Goal: Task Accomplishment & Management: Manage account settings

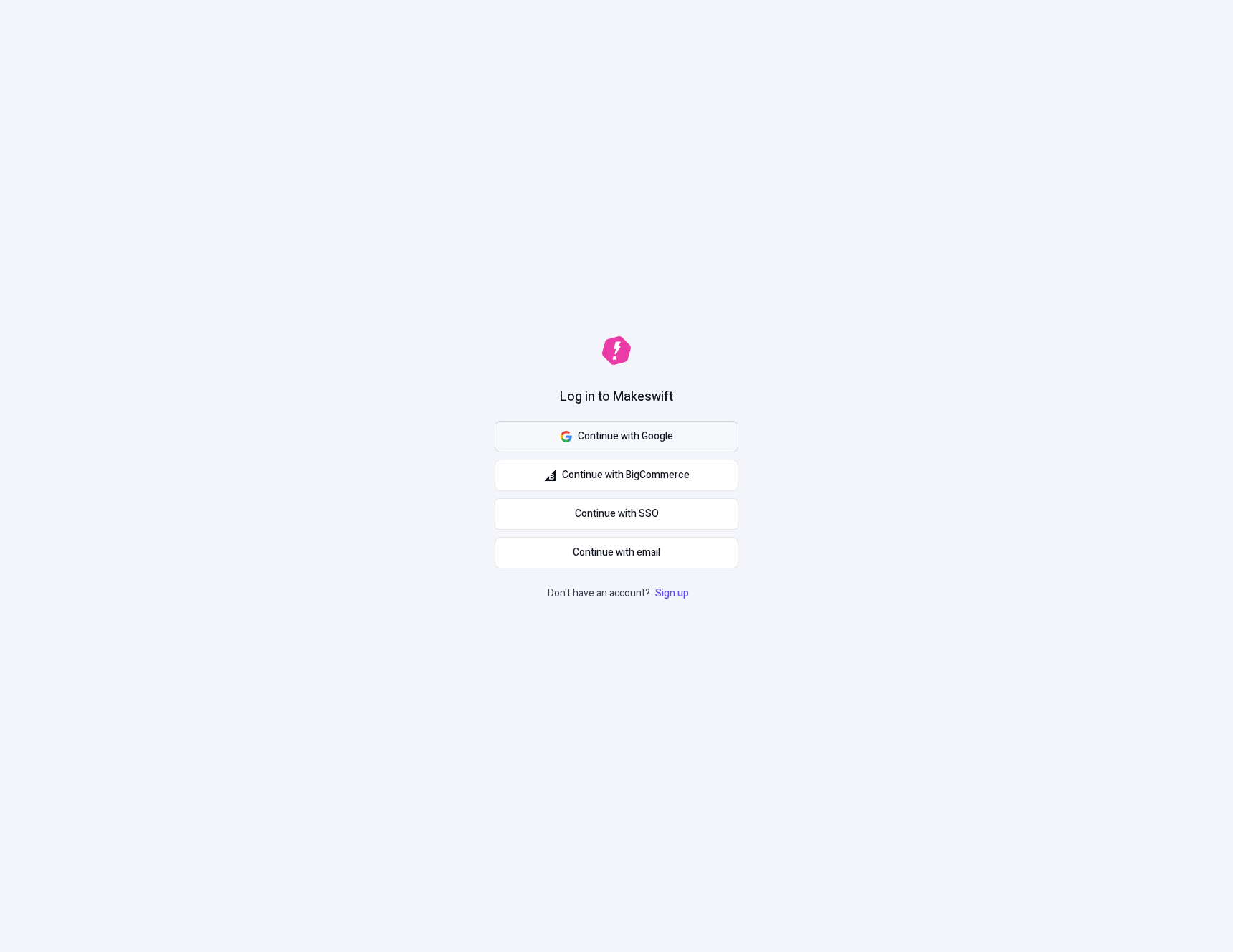
click at [604, 441] on span "Continue with Google" at bounding box center [625, 436] width 96 height 16
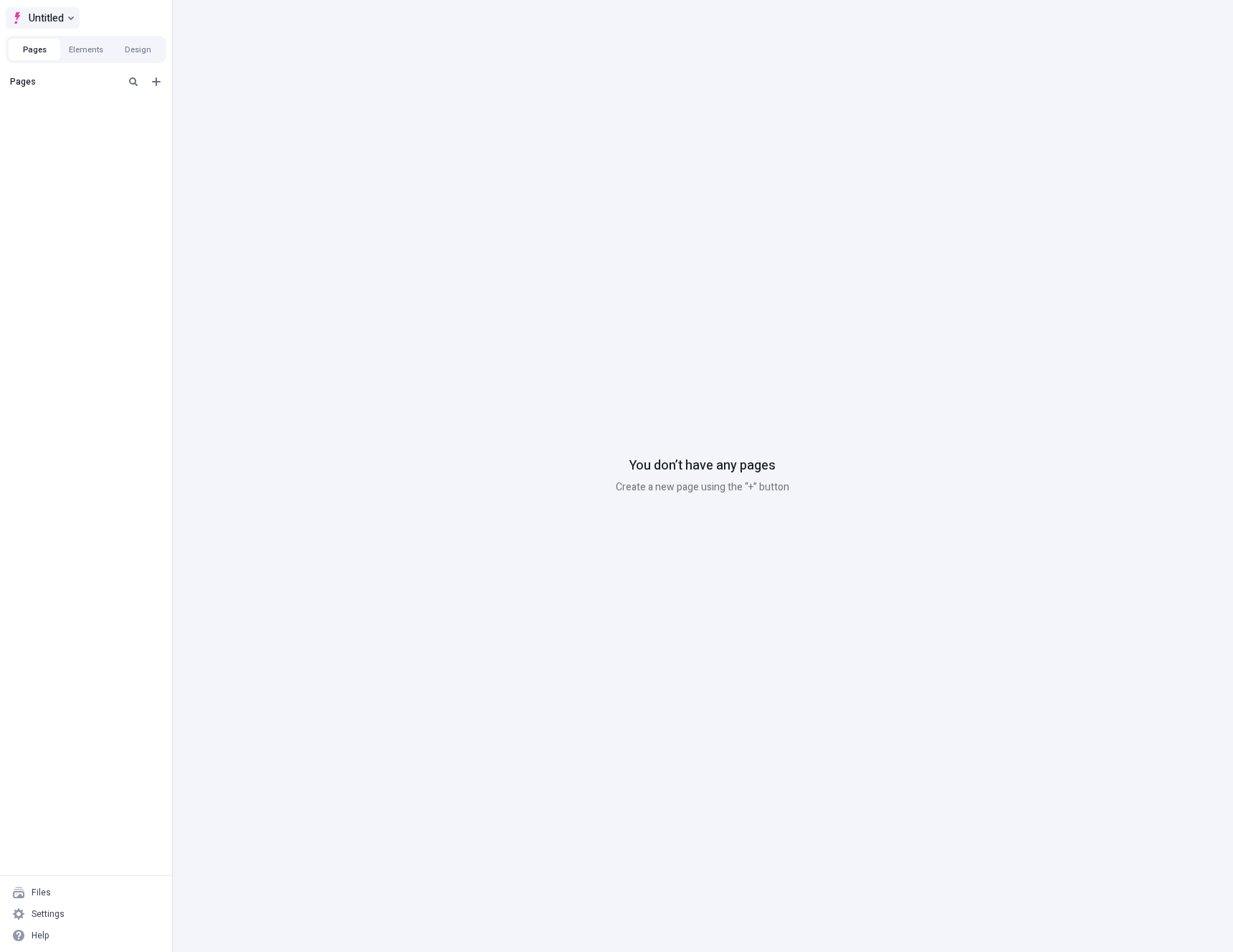
click at [34, 22] on span "Untitled" at bounding box center [45, 18] width 35 height 17
click at [71, 60] on div "i's Workspace" at bounding box center [150, 67] width 287 height 22
click at [57, 66] on div "i's Workspace" at bounding box center [150, 67] width 264 height 11
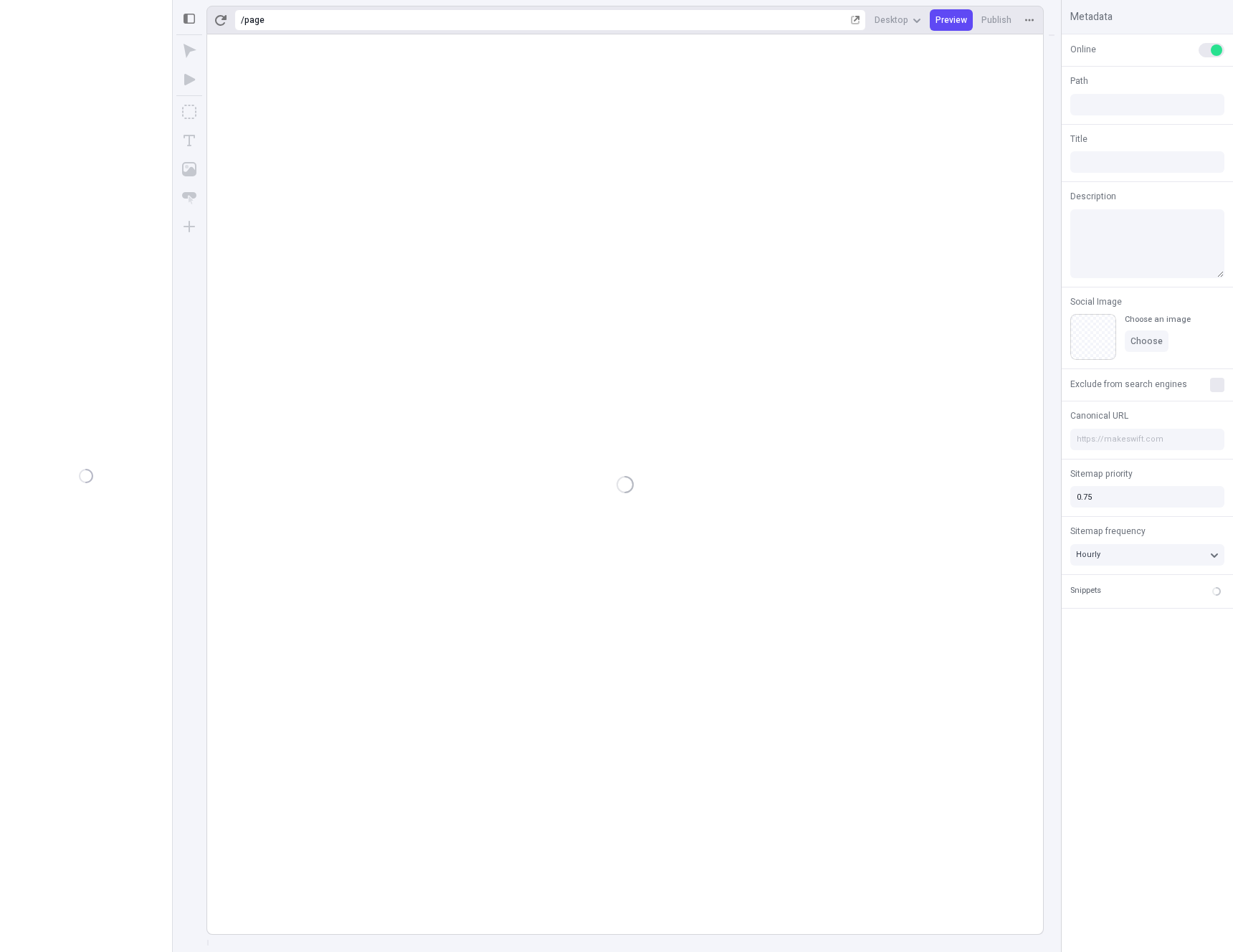
type input "/page"
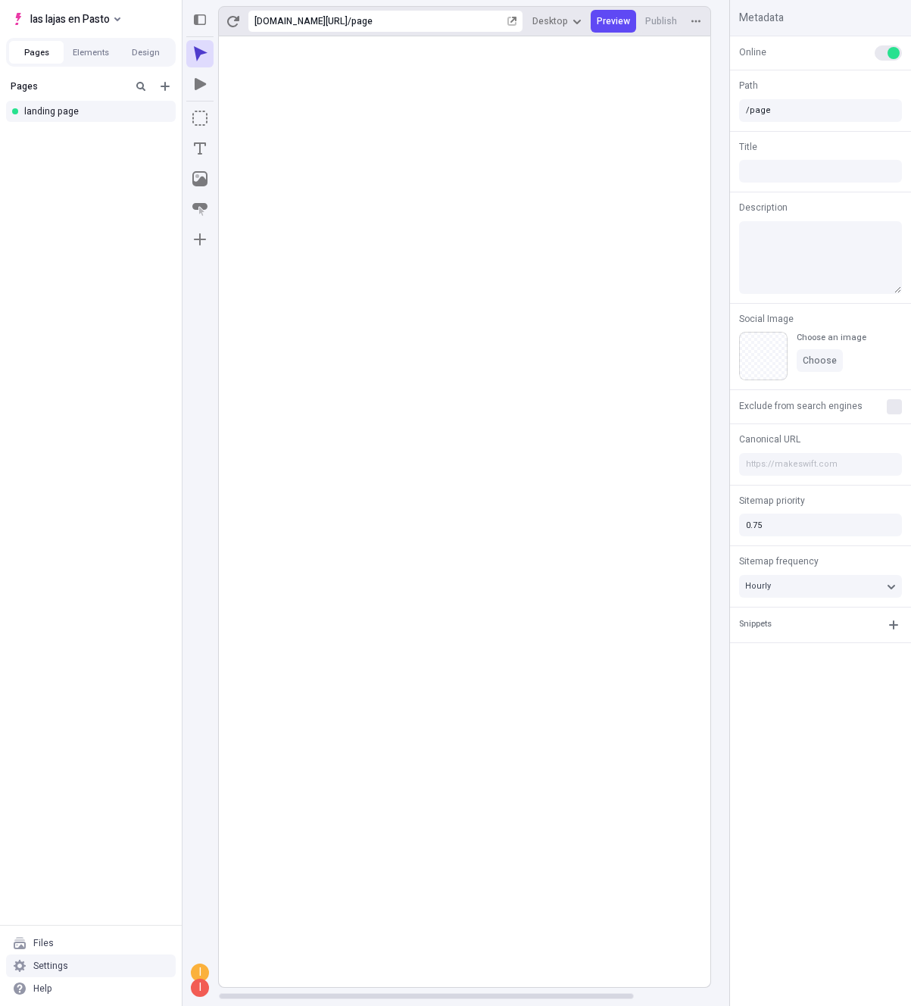
click at [39, 963] on div "Settings" at bounding box center [50, 966] width 35 height 12
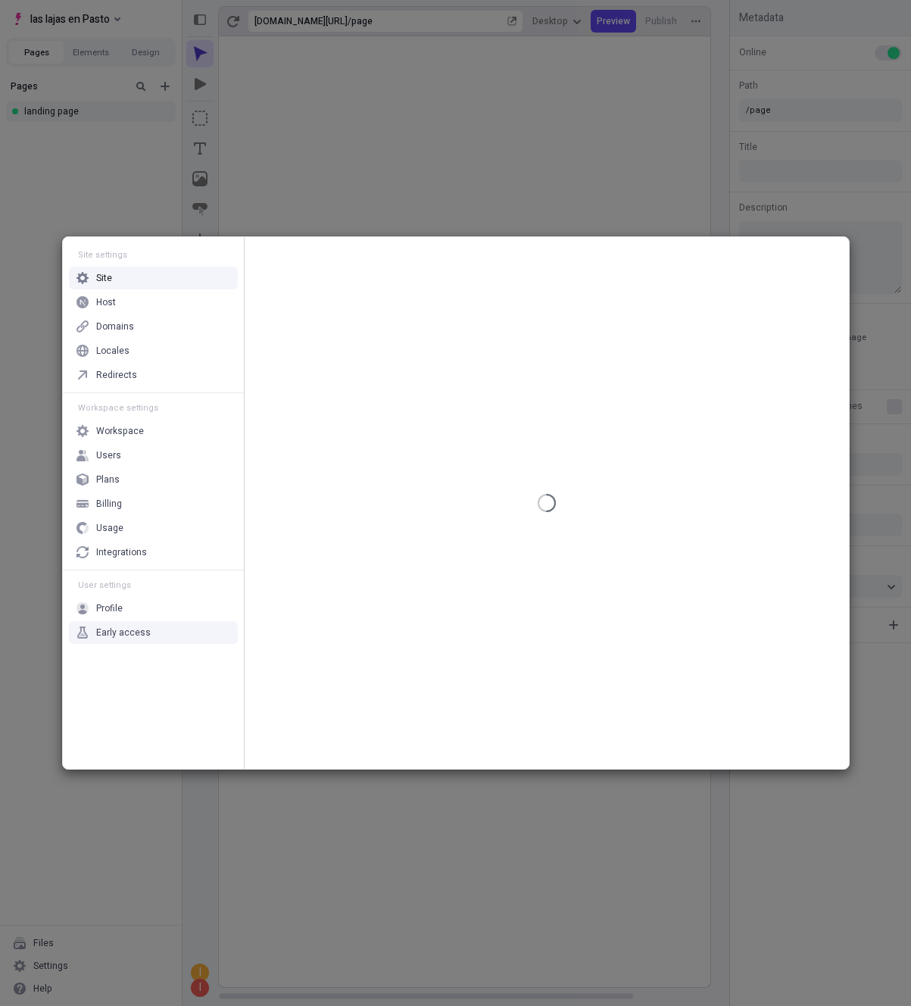
click at [70, 1000] on div "Site settings Site Host Domains Locales Redirects Workspace settings Workspace …" at bounding box center [455, 503] width 911 height 1006
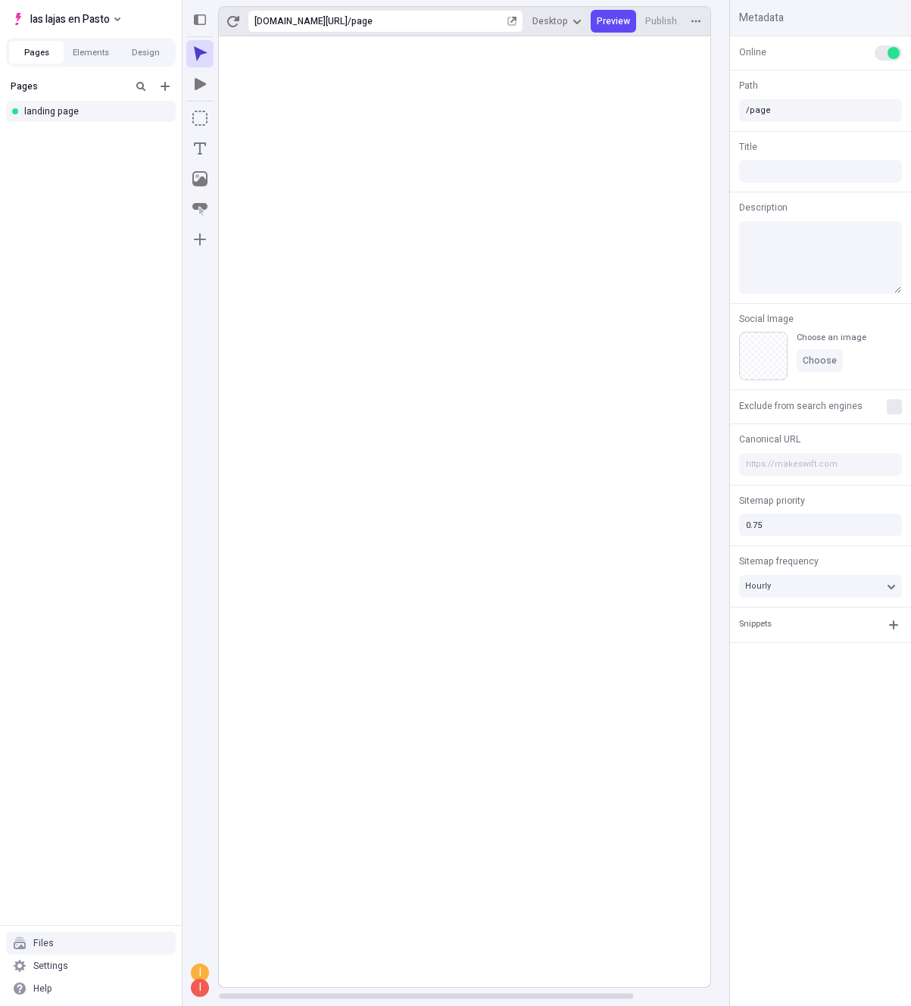
click at [42, 947] on div "Files" at bounding box center [43, 943] width 20 height 12
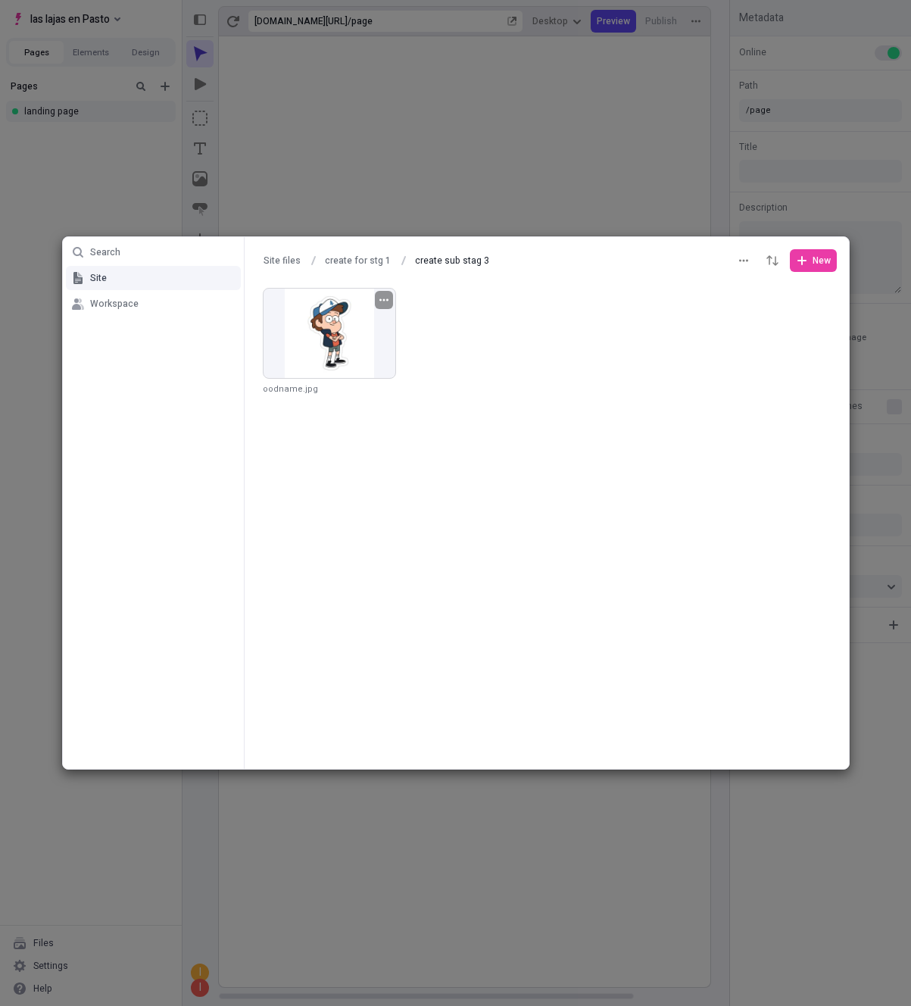
click at [316, 375] on div at bounding box center [329, 333] width 133 height 91
click at [384, 295] on button "button" at bounding box center [384, 300] width 18 height 18
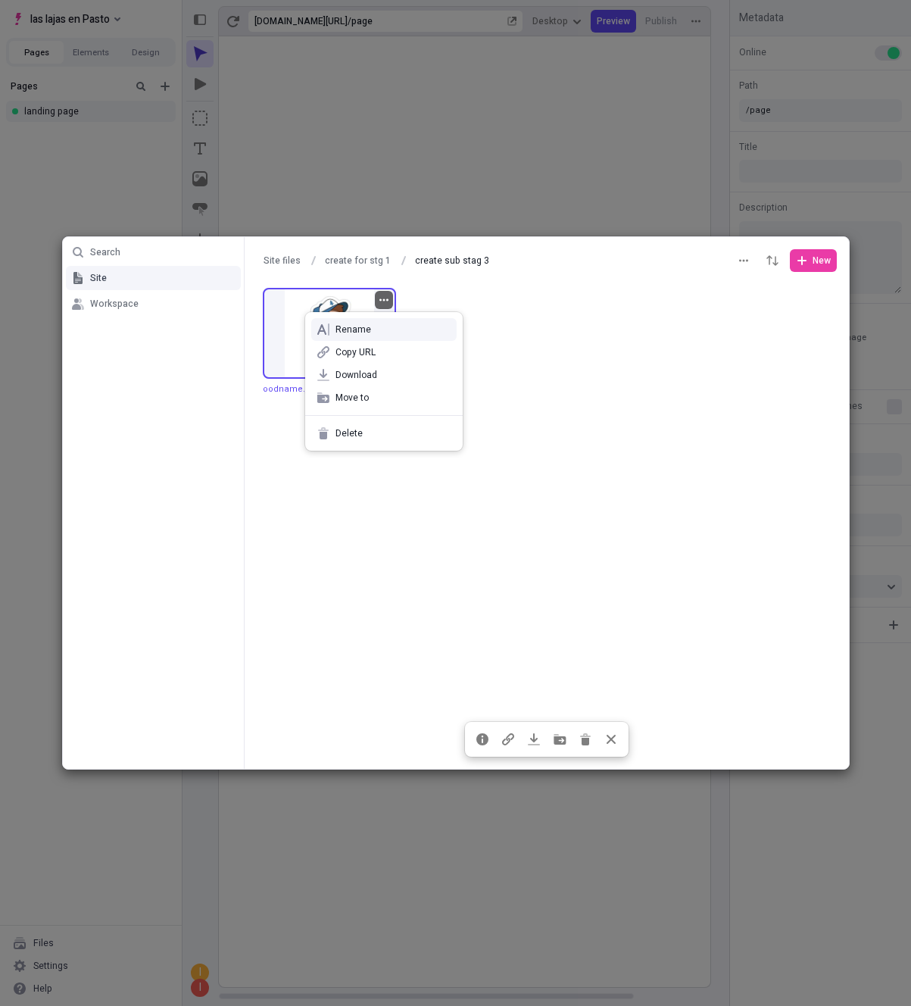
click at [364, 327] on span "Rename" at bounding box center [393, 329] width 115 height 12
type input "someothername"
click at [276, 260] on button "Site files" at bounding box center [282, 260] width 51 height 23
type input "Site files"
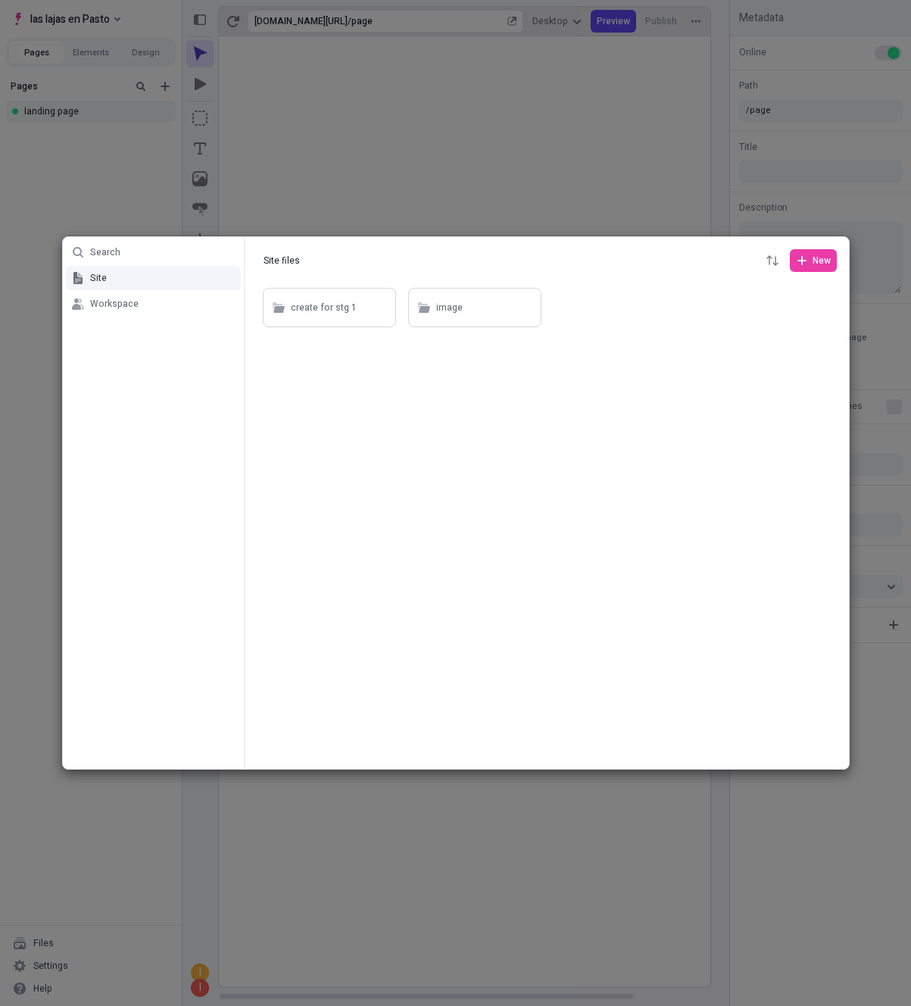
click at [125, 285] on button "Site" at bounding box center [153, 278] width 175 height 24
click at [98, 283] on span "Site" at bounding box center [98, 278] width 17 height 12
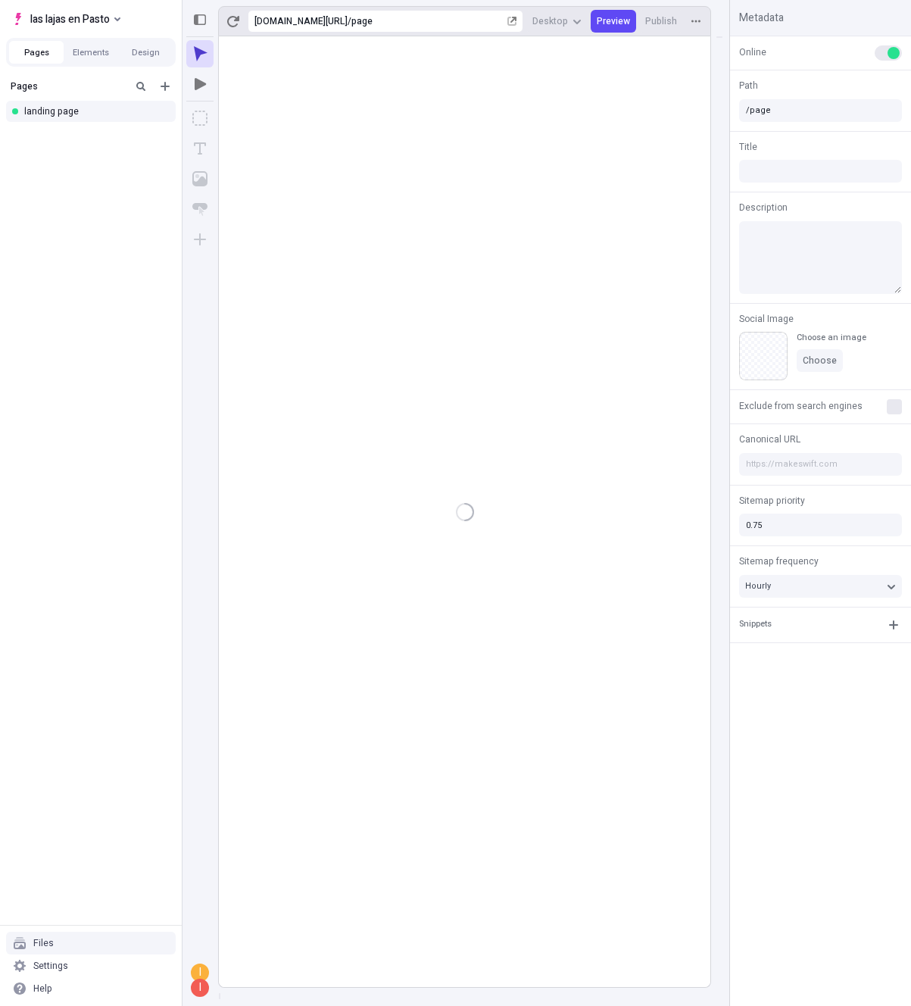
click at [53, 946] on div "Files" at bounding box center [91, 943] width 170 height 23
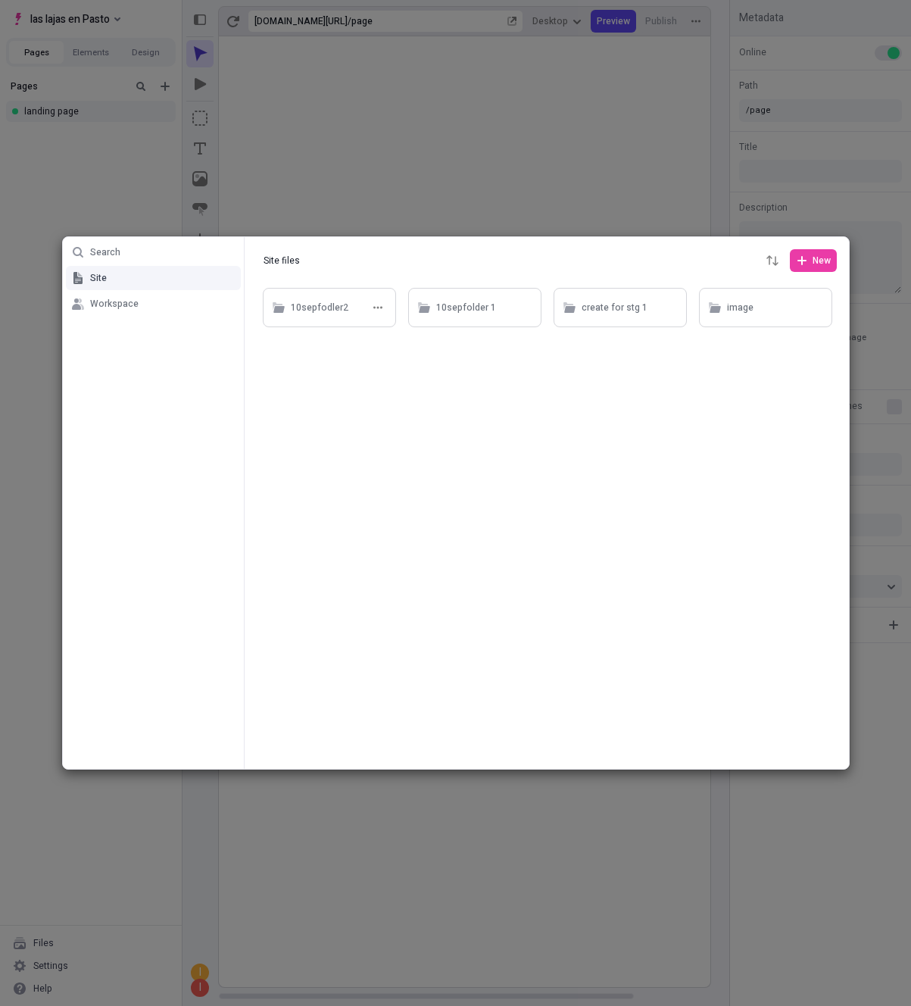
click at [338, 307] on div "10sepfodler2" at bounding box center [320, 308] width 58 height 23
click at [290, 264] on button "Site files" at bounding box center [282, 260] width 51 height 23
click at [446, 307] on div "10sepfolder 1" at bounding box center [466, 308] width 60 height 23
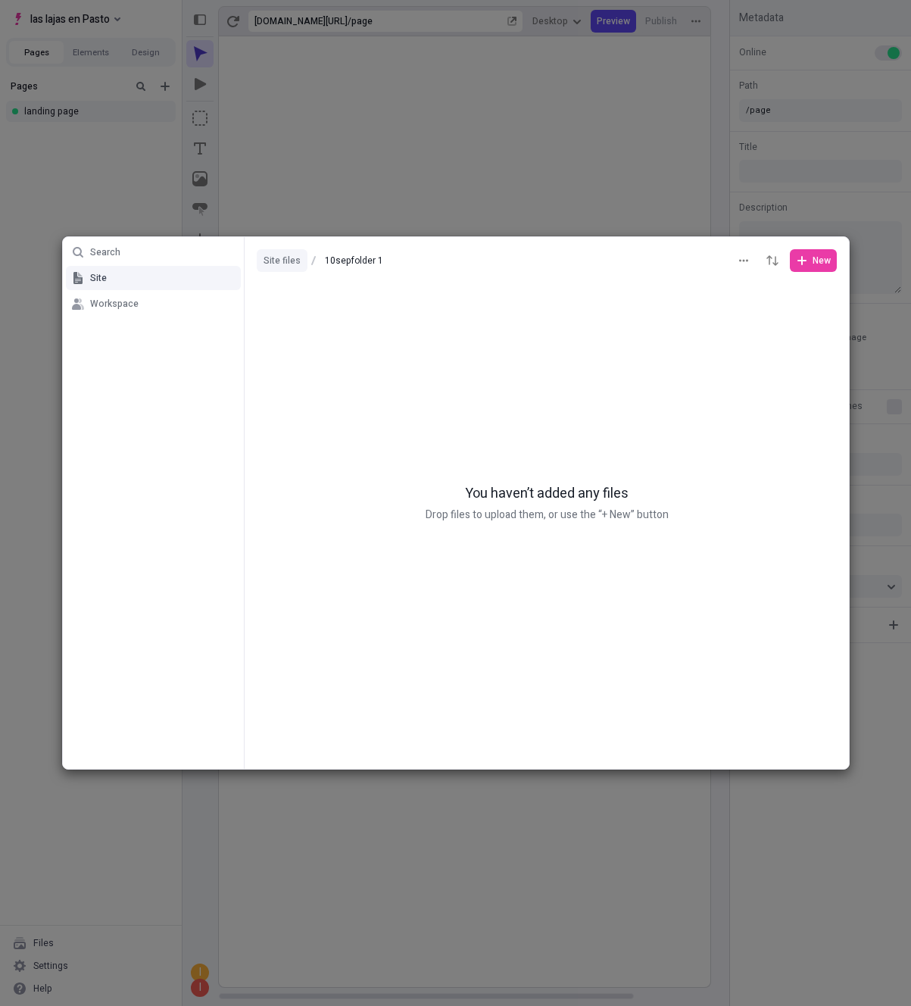
click at [284, 254] on button "Site files" at bounding box center [282, 260] width 51 height 23
type input "Site files"
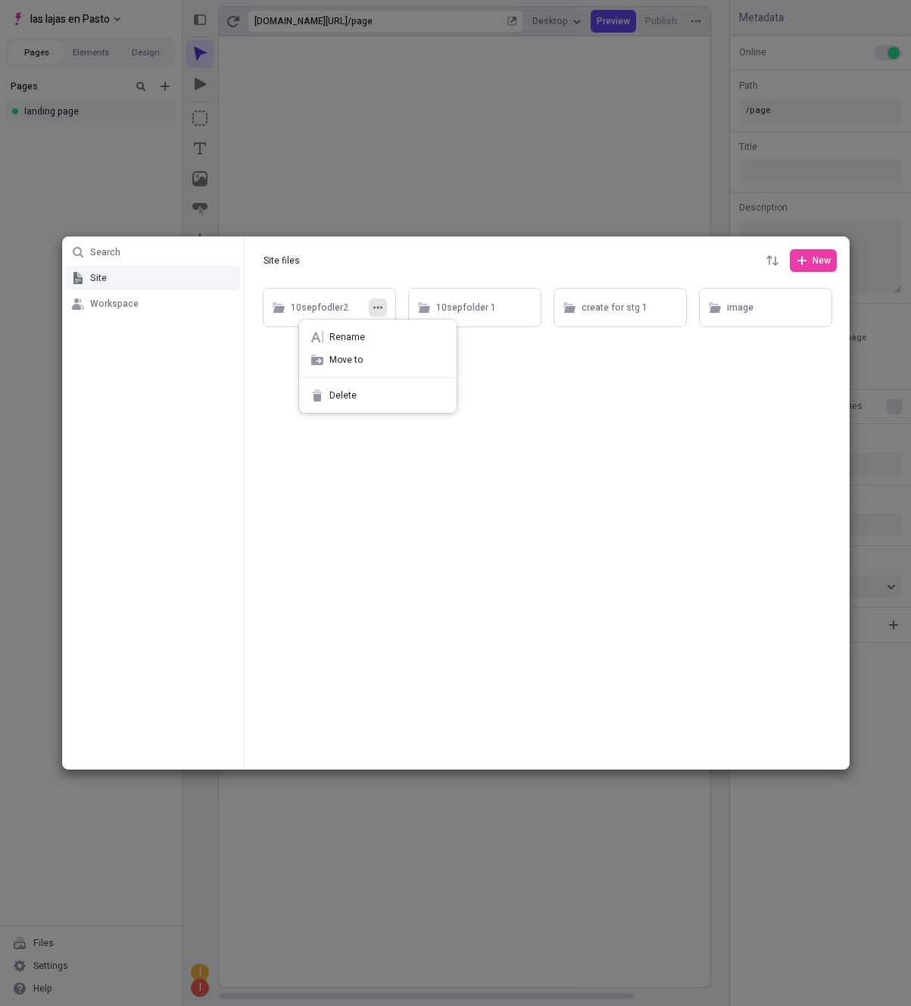
click at [376, 312] on button "button" at bounding box center [378, 307] width 18 height 18
click at [345, 343] on span "Rename" at bounding box center [386, 337] width 115 height 12
type input "othername"
click at [446, 450] on div "Search Site Workspace Site files Site files New othername 10sepfolder 1 create …" at bounding box center [455, 503] width 911 height 1006
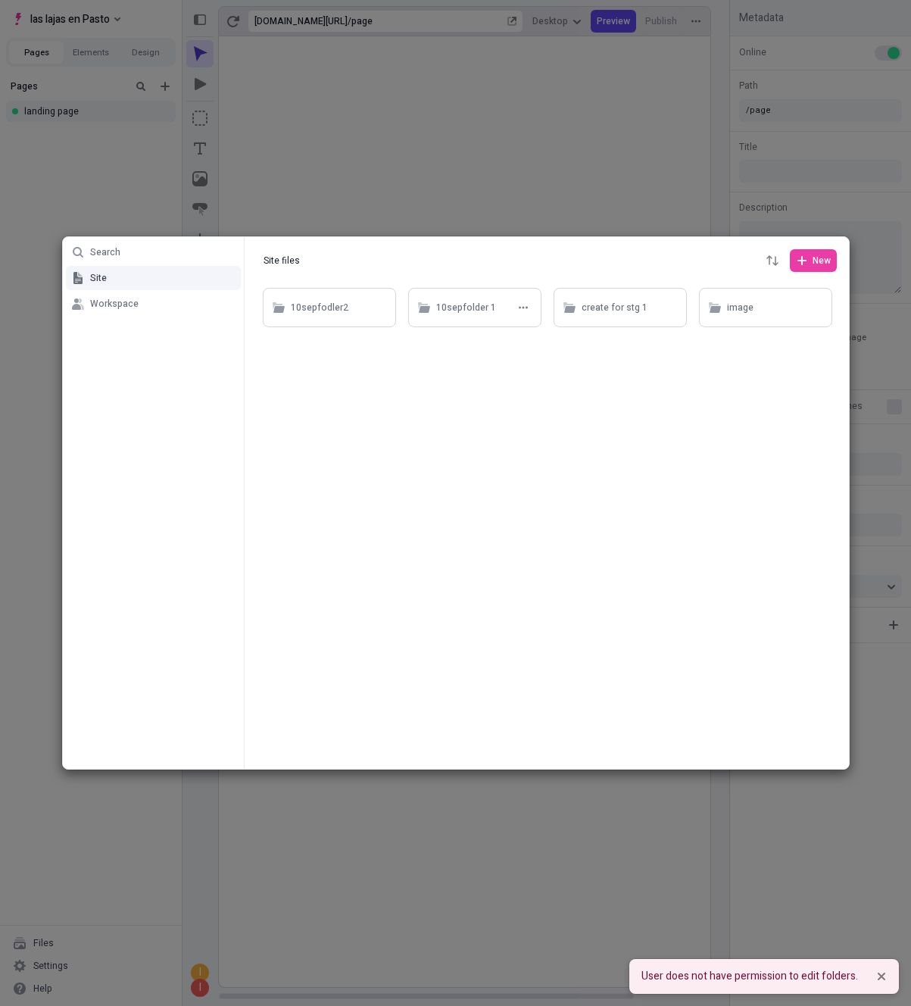
click at [497, 317] on div "10sepfolder 1" at bounding box center [485, 307] width 98 height 23
click at [524, 314] on button "button" at bounding box center [523, 307] width 18 height 18
drag, startPoint x: 489, startPoint y: 391, endPoint x: 407, endPoint y: 376, distance: 82.3
click at [407, 376] on div at bounding box center [547, 527] width 604 height 484
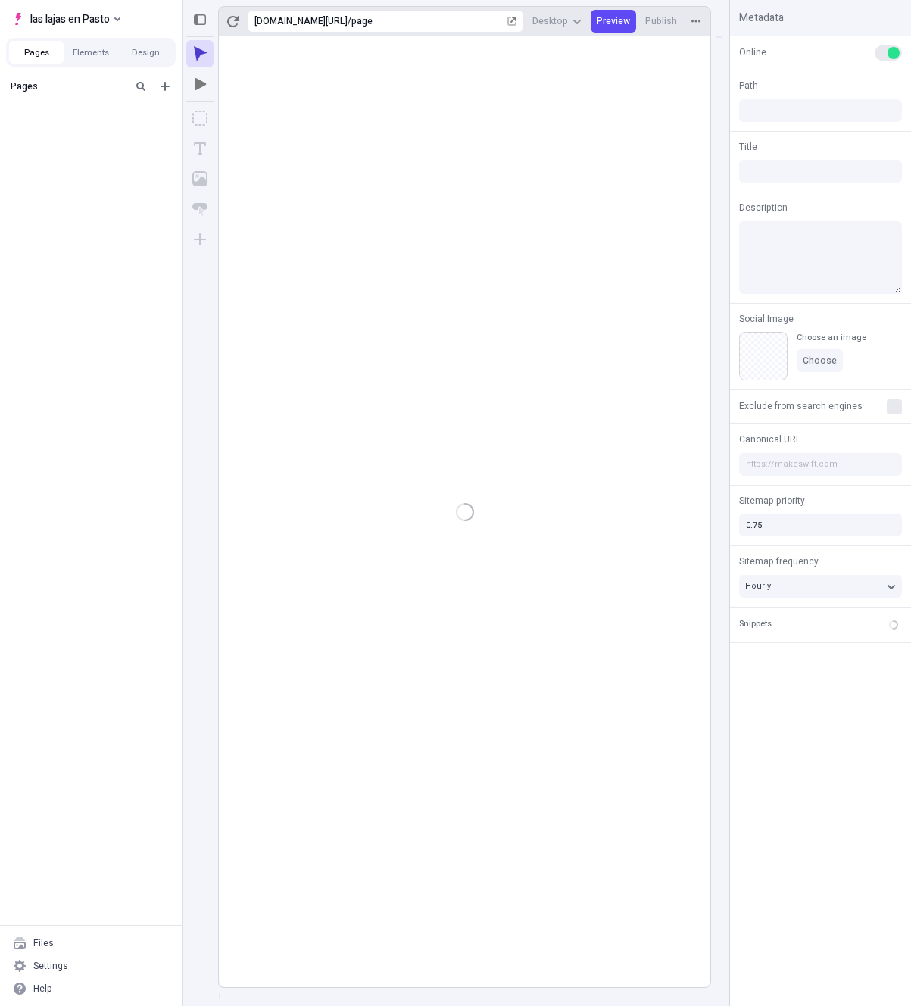
type input "/page"
click at [54, 947] on div "Files" at bounding box center [91, 943] width 170 height 23
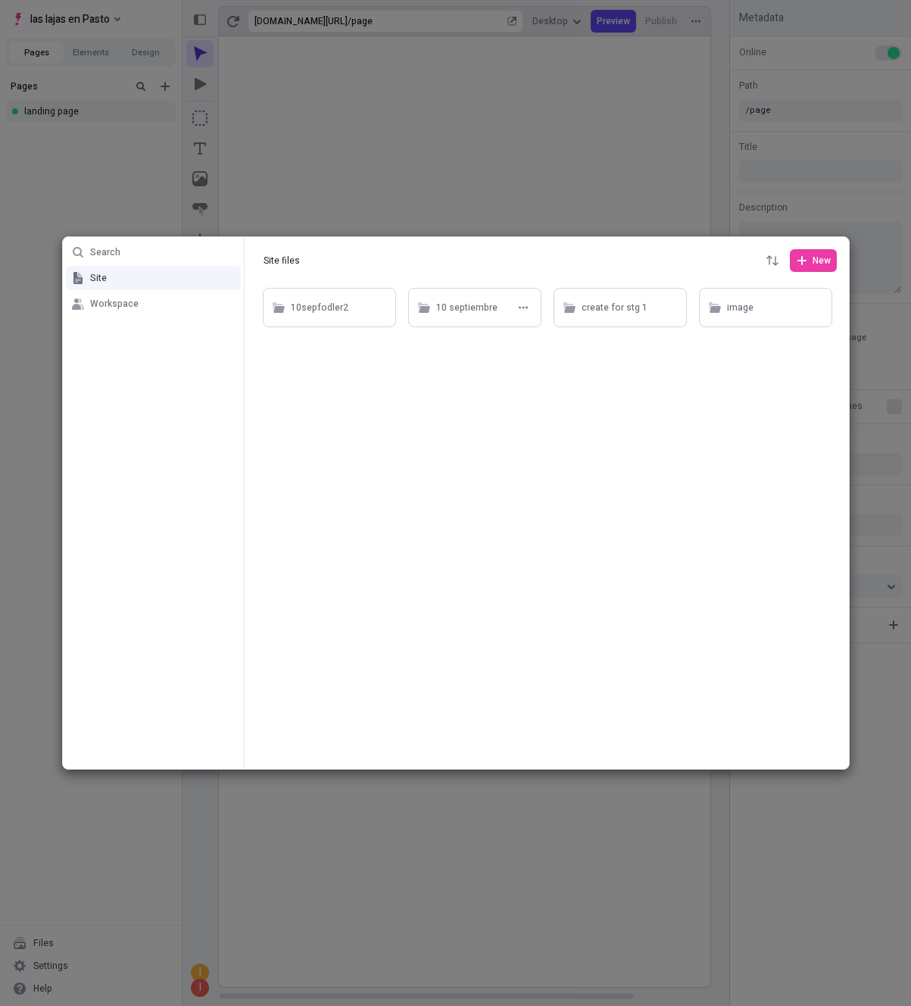
click at [488, 288] on div "10 septiembre" at bounding box center [474, 307] width 133 height 39
click at [467, 310] on div "10 septiembre" at bounding box center [466, 308] width 61 height 23
click at [472, 344] on div at bounding box center [547, 527] width 604 height 484
click at [471, 307] on div "10 septiembre" at bounding box center [466, 307] width 61 height 23
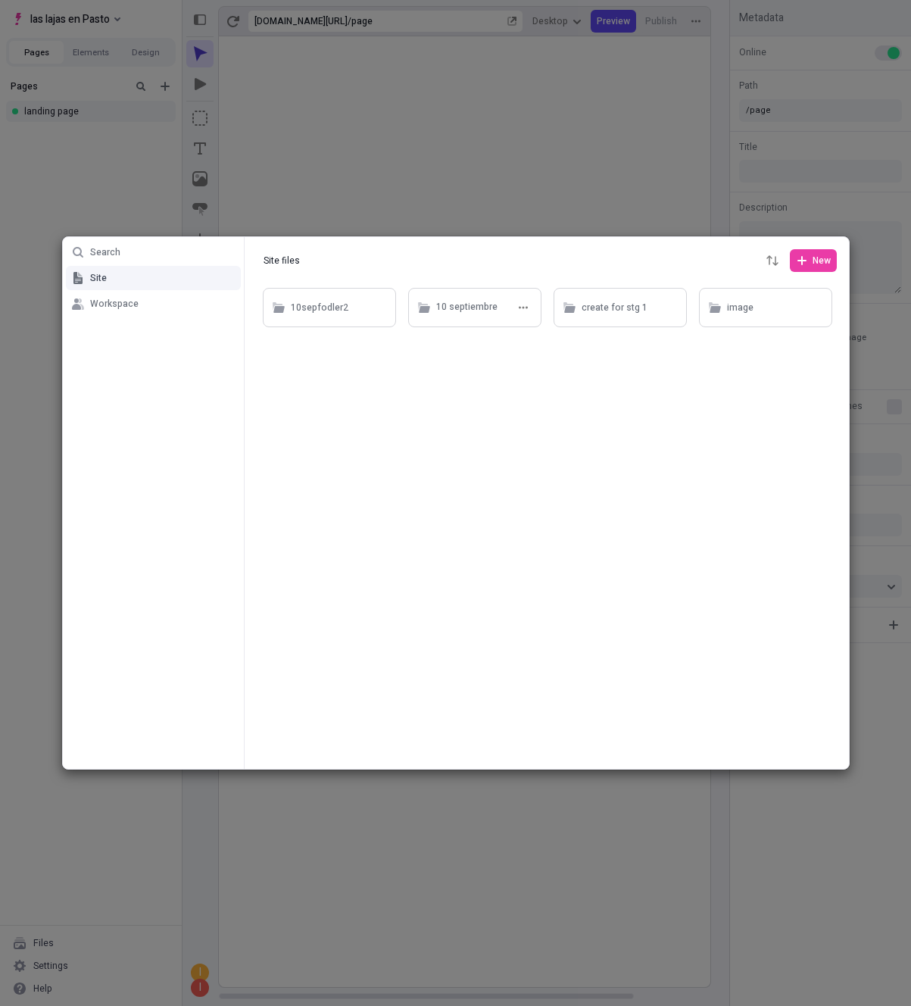
click at [471, 307] on div "10 septiembre" at bounding box center [466, 307] width 61 height 23
click at [329, 314] on div "segundo" at bounding box center [340, 307] width 98 height 23
click at [317, 307] on div "tercero" at bounding box center [327, 308] width 72 height 23
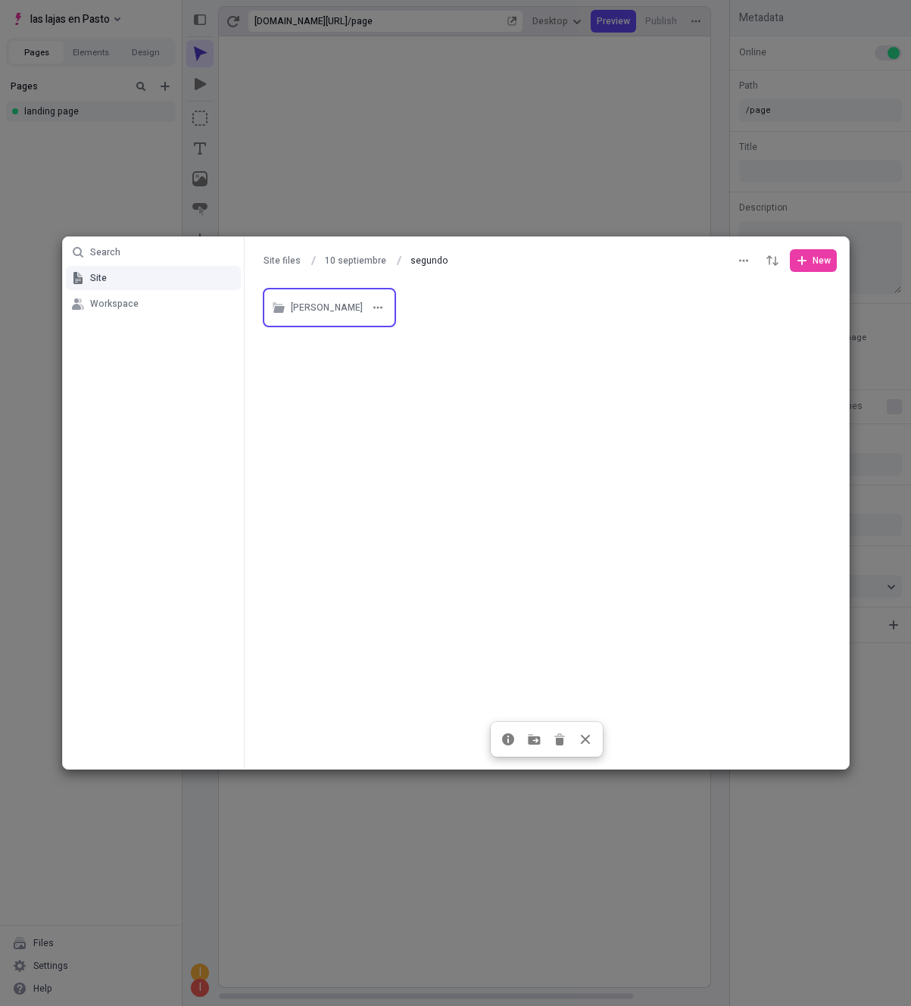
type input "tercero"
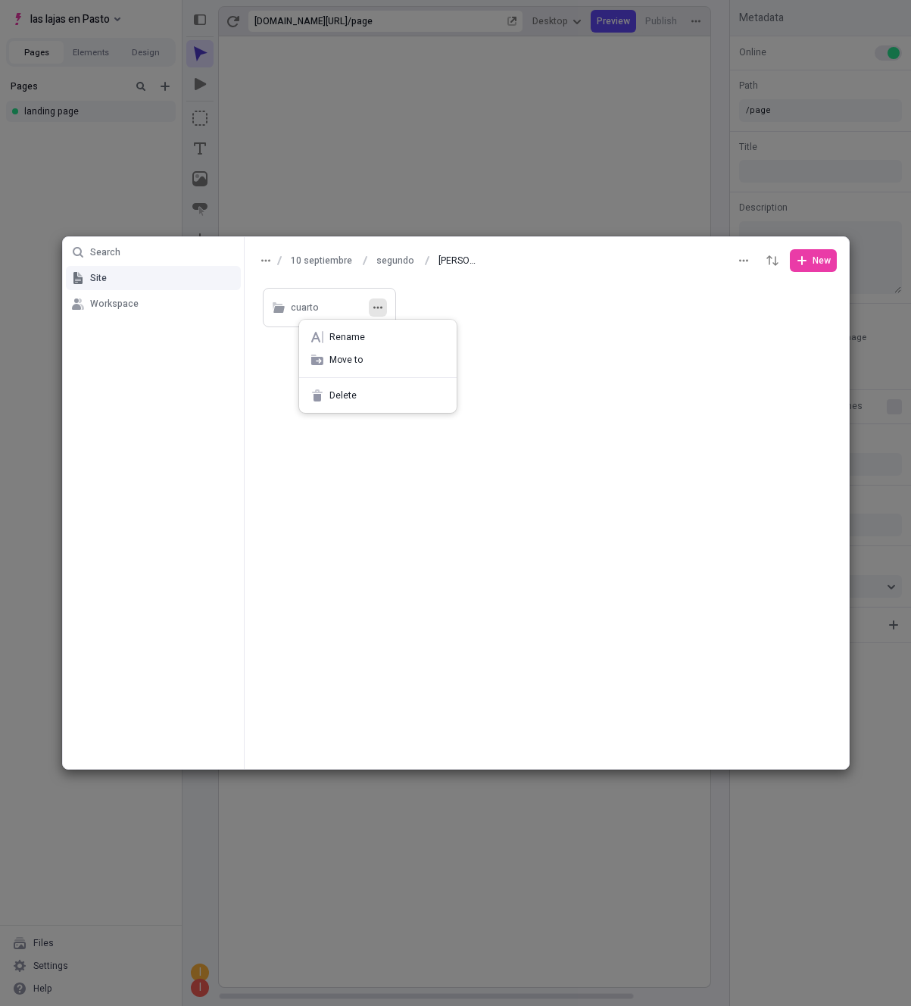
click at [373, 311] on icon "button" at bounding box center [377, 307] width 9 height 9
click at [363, 339] on span "Rename" at bounding box center [386, 337] width 115 height 12
type input "otro"
click at [377, 514] on div "Search Site Workspace 10 septiembre segundo tercero tercero New otro" at bounding box center [455, 503] width 911 height 1006
click at [372, 308] on button "button" at bounding box center [378, 307] width 18 height 18
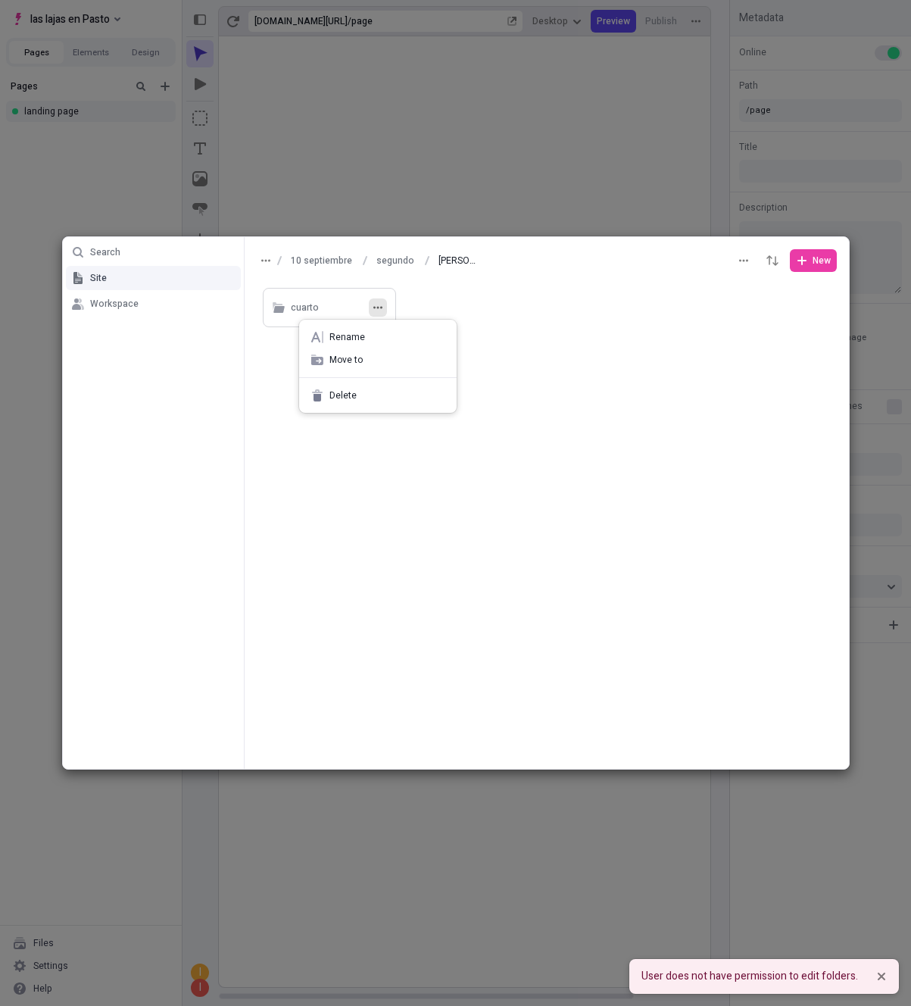
click at [354, 392] on span "Delete" at bounding box center [386, 395] width 115 height 12
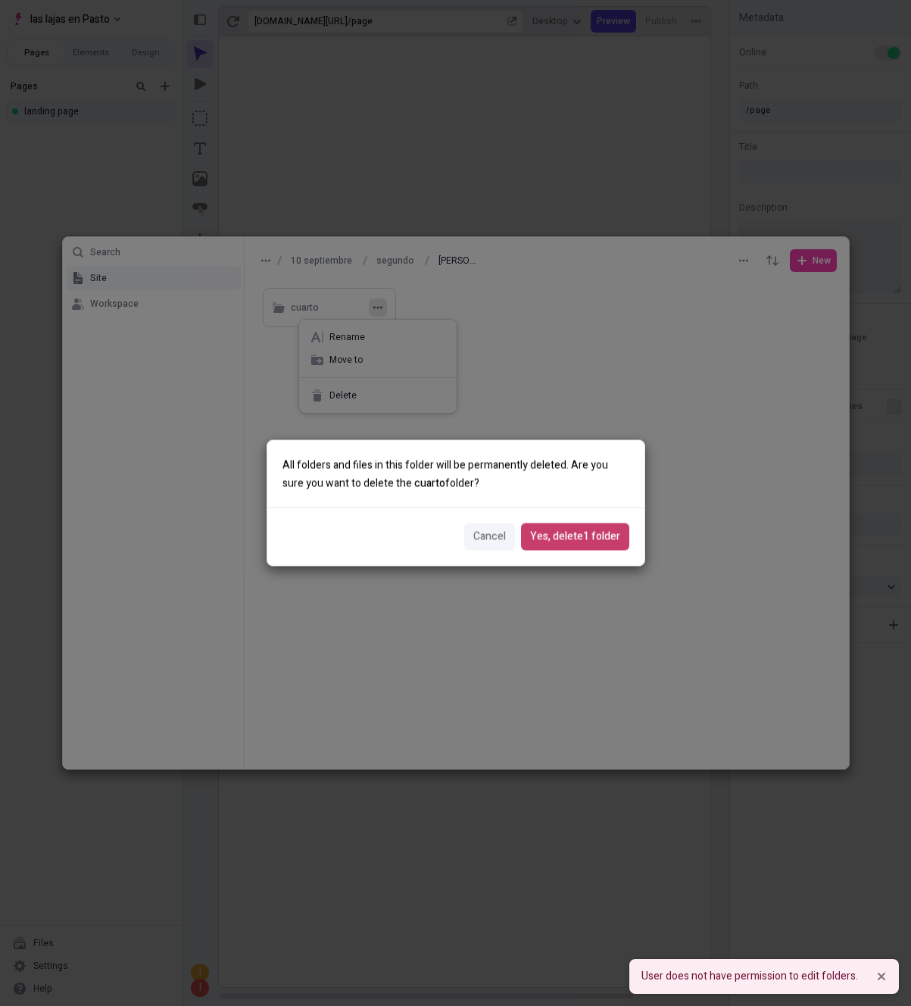
click at [601, 538] on span "Yes, delete 1 folder" at bounding box center [575, 537] width 90 height 17
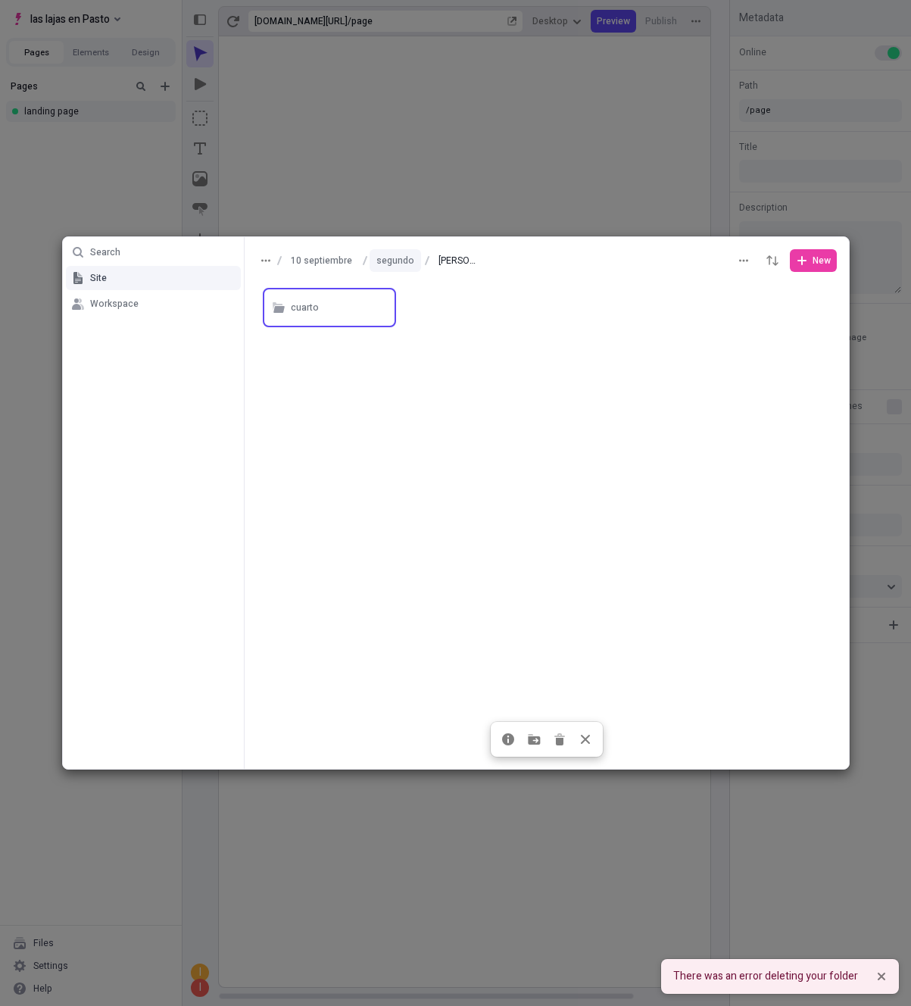
click at [382, 256] on button "segundo" at bounding box center [396, 260] width 52 height 23
click at [316, 313] on div "tercero" at bounding box center [327, 308] width 72 height 23
click at [352, 254] on button "10 septiembre" at bounding box center [355, 260] width 75 height 23
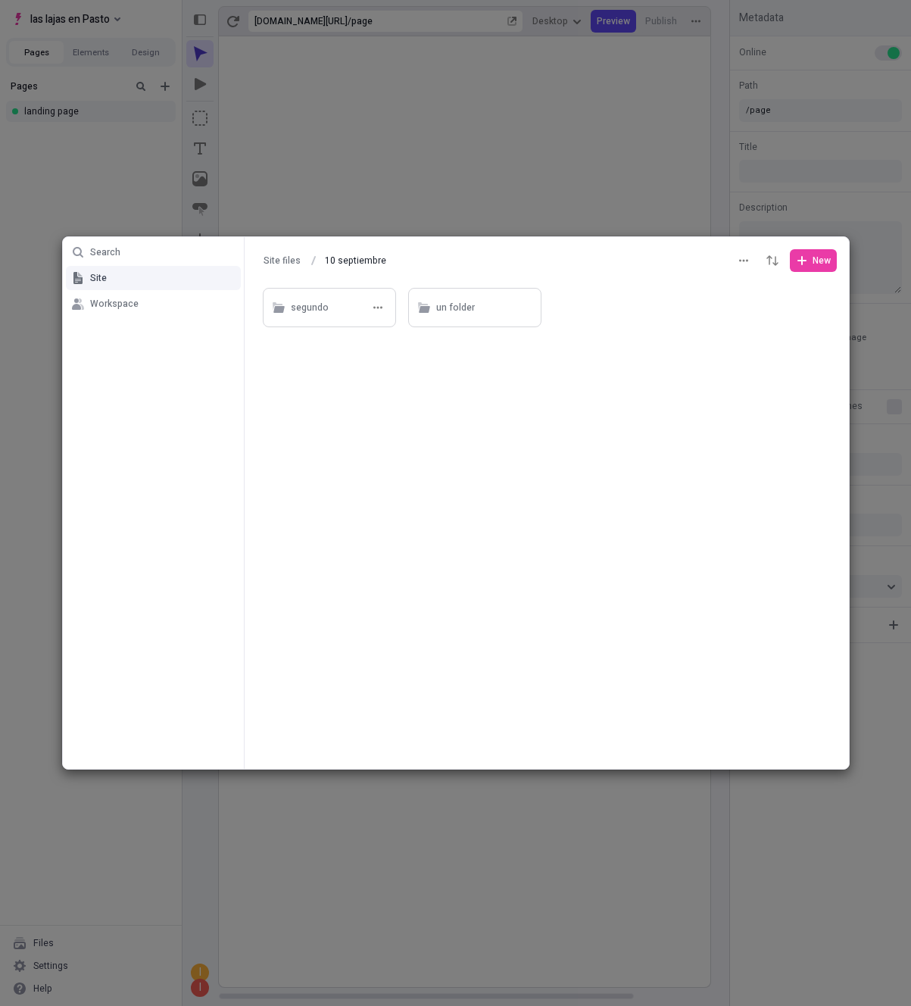
click at [315, 316] on div "segundo" at bounding box center [310, 308] width 38 height 23
click at [322, 313] on div "tercero" at bounding box center [340, 307] width 98 height 23
click at [322, 313] on div "cuarto" at bounding box center [340, 307] width 98 height 23
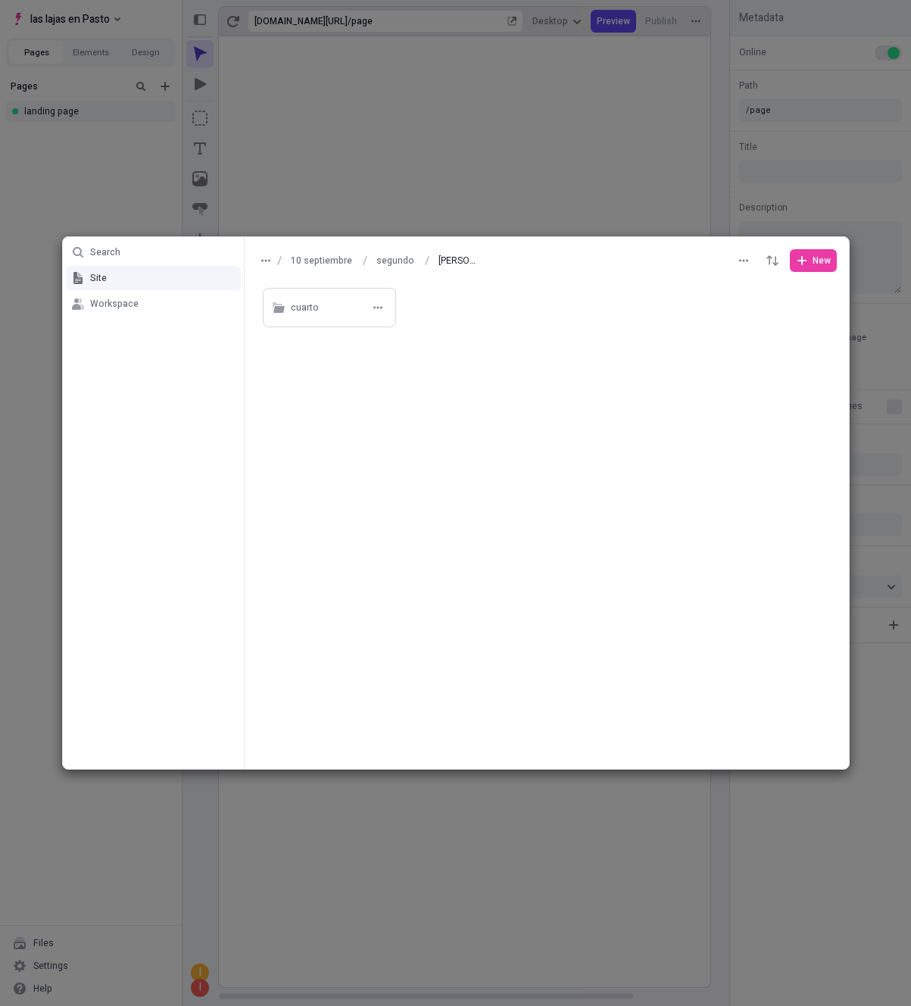
click at [322, 313] on div "cuarto" at bounding box center [340, 307] width 98 height 23
click at [311, 270] on button "segundo" at bounding box center [310, 260] width 52 height 23
click at [308, 312] on div "tercero" at bounding box center [327, 308] width 72 height 23
click at [308, 312] on div "cuarto" at bounding box center [305, 308] width 28 height 23
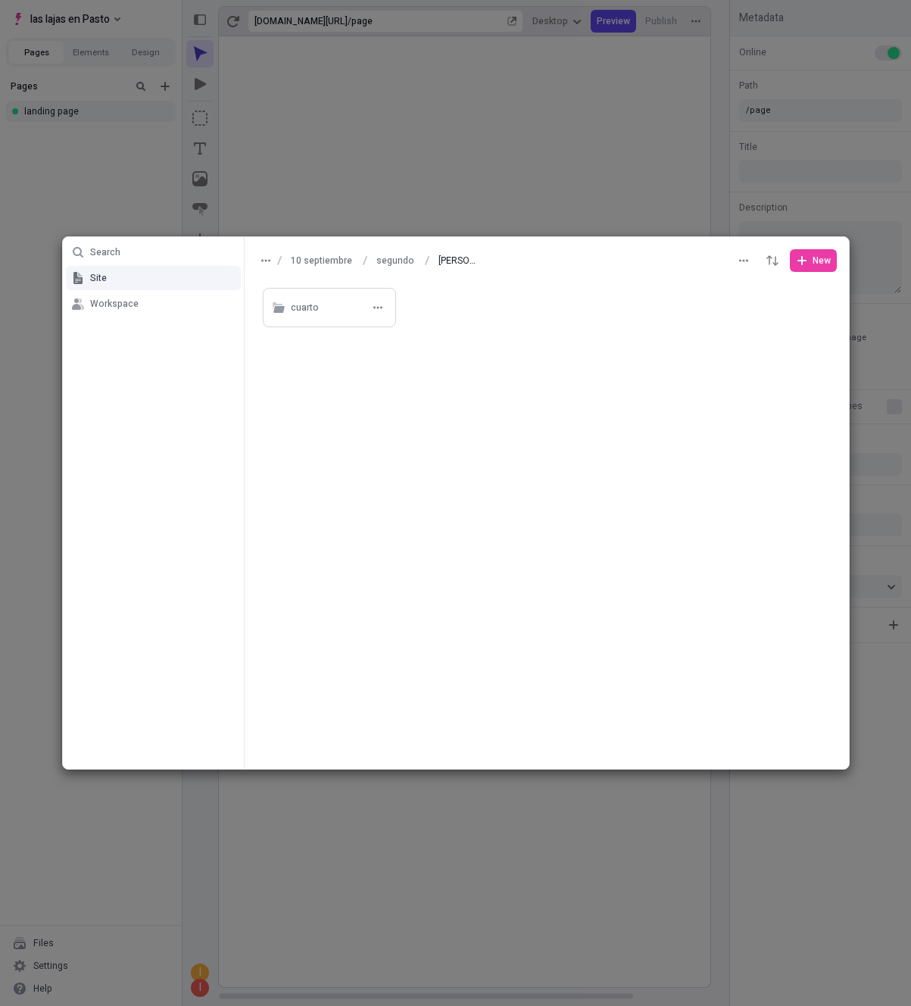
click at [308, 312] on div "cuarto" at bounding box center [305, 308] width 28 height 23
type input "cuarto"
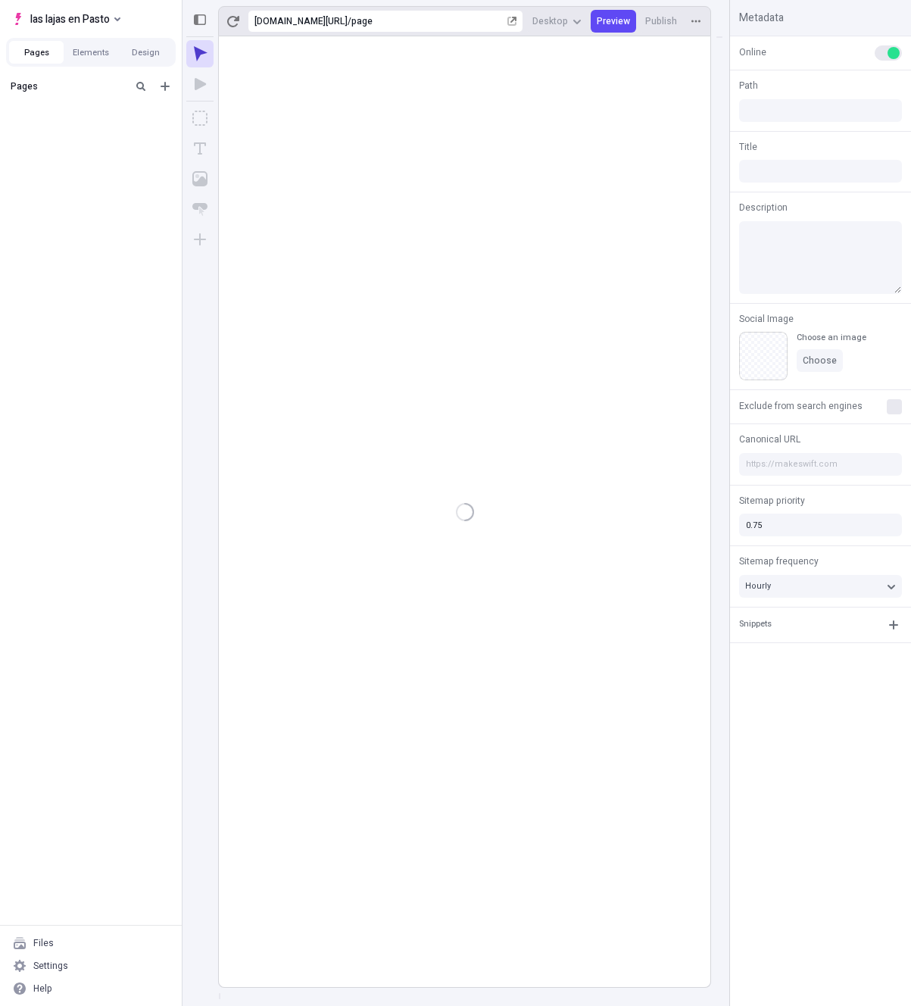
type input "/page"
click at [67, 940] on div "Files" at bounding box center [91, 943] width 170 height 23
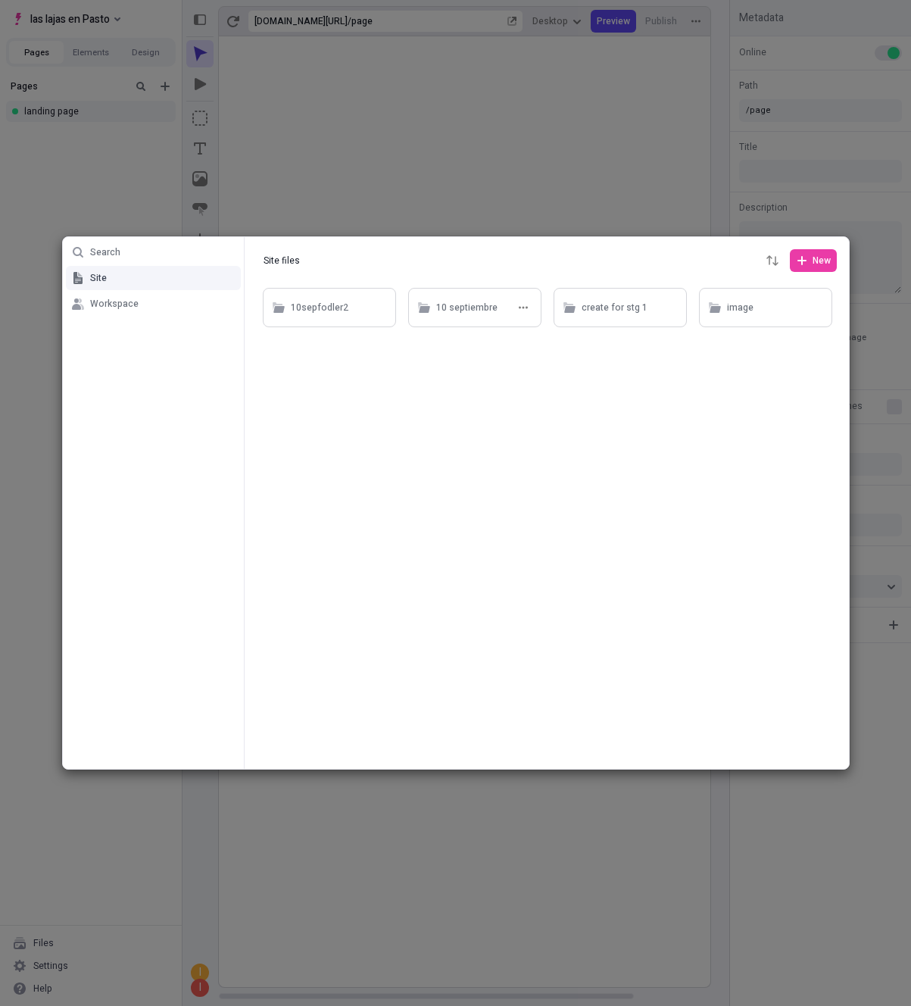
click at [456, 318] on div "10 septiembre" at bounding box center [466, 308] width 61 height 23
click at [314, 305] on div "segundo" at bounding box center [310, 308] width 38 height 23
type input "segundo"
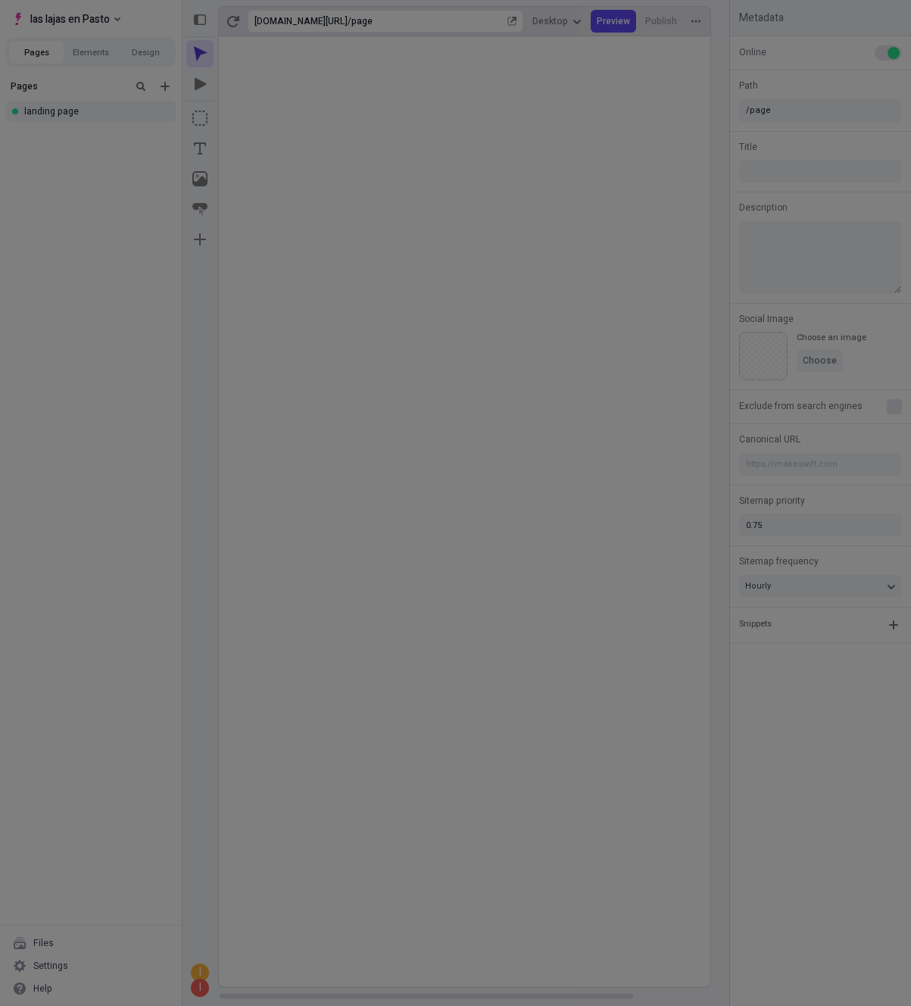
click at [179, 198] on div "Search Site Workspace Site files 10 septiembre [PERSON_NAME] New You haven’t ad…" at bounding box center [455, 503] width 911 height 1006
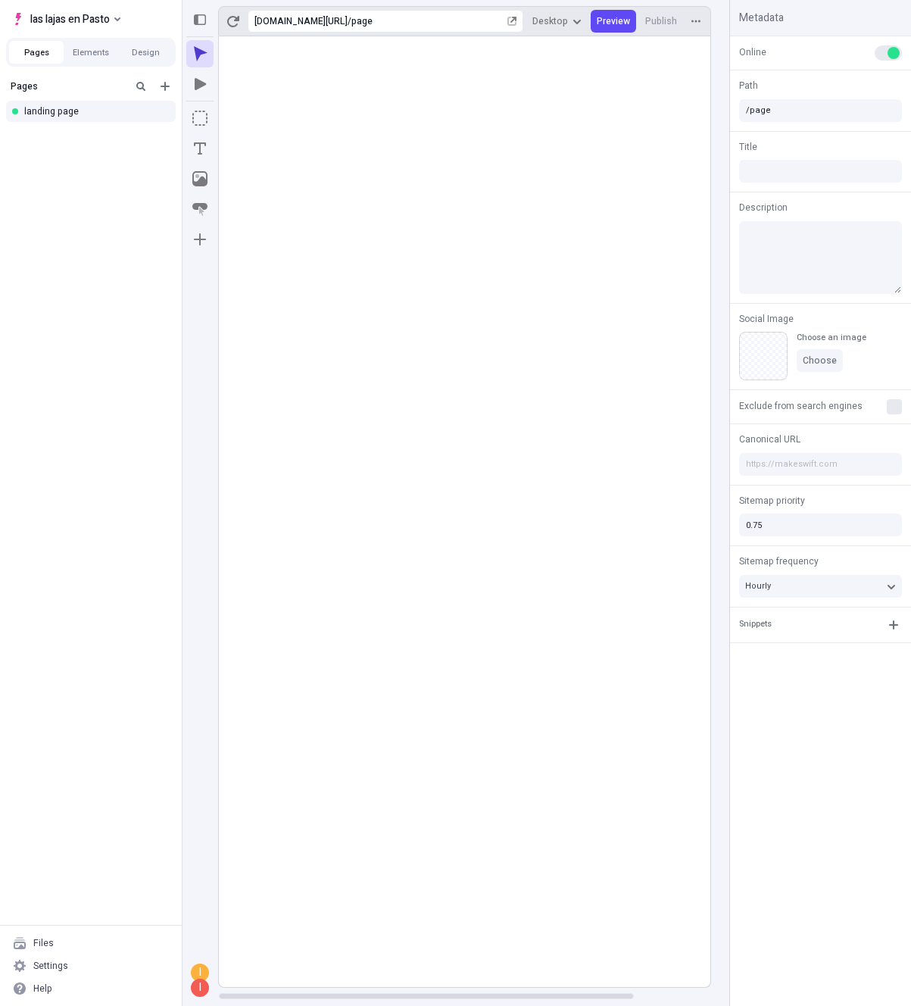
click at [52, 943] on div "Files" at bounding box center [91, 943] width 170 height 23
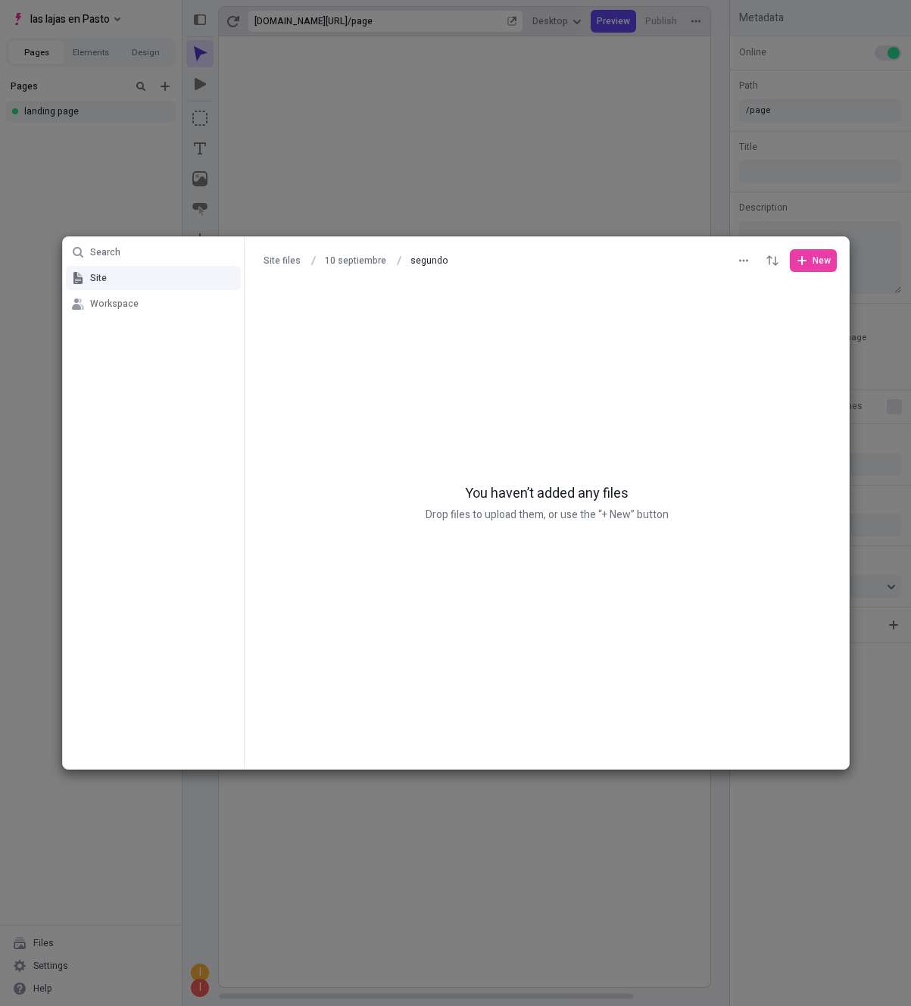
click at [151, 320] on ul "Search Site Workspace" at bounding box center [154, 503] width 182 height 532
click at [151, 307] on button "Workspace" at bounding box center [153, 304] width 175 height 24
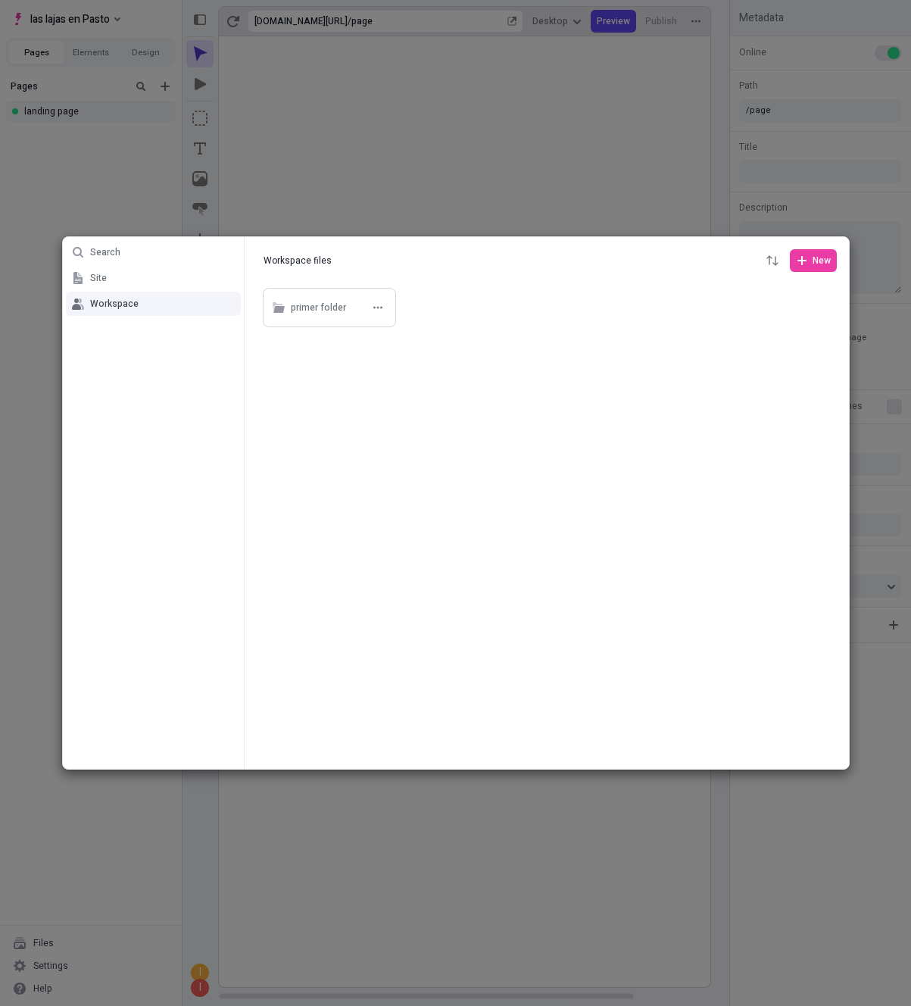
click at [308, 309] on div "primer folder" at bounding box center [318, 308] width 55 height 23
click at [344, 313] on div "nested" at bounding box center [340, 307] width 98 height 23
click at [330, 314] on div "last" at bounding box center [340, 307] width 98 height 23
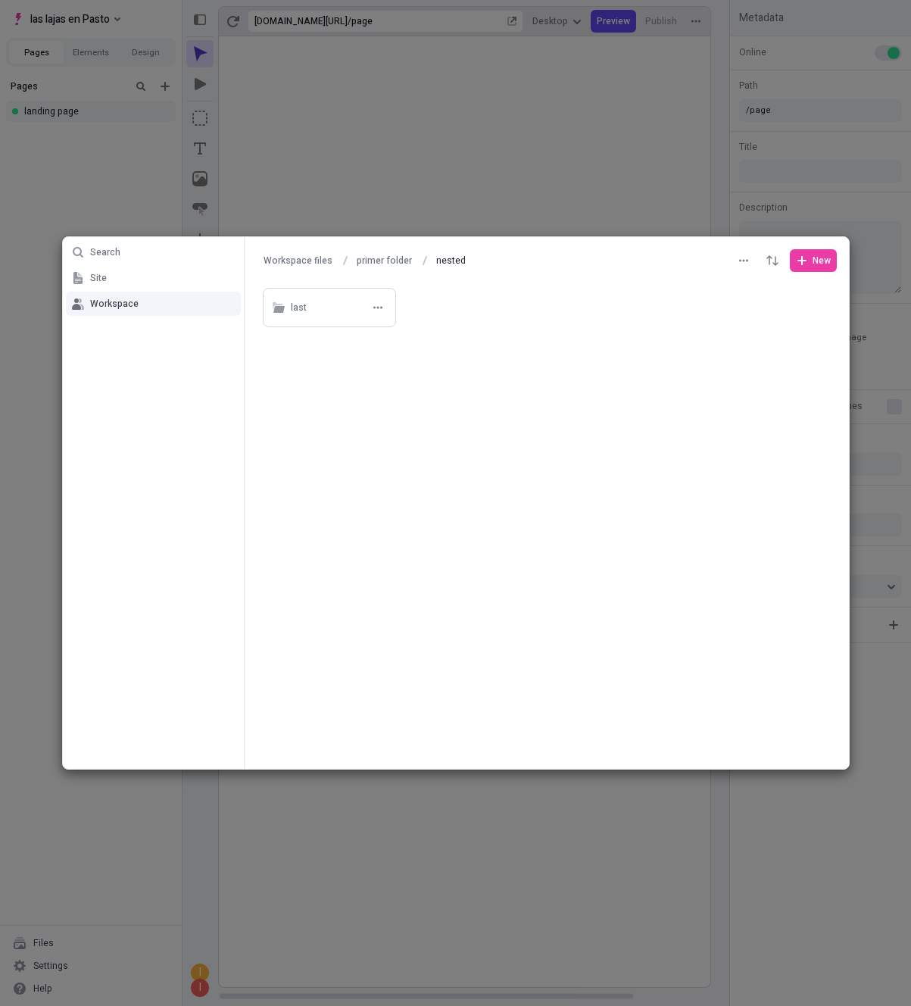
click at [330, 314] on div "last" at bounding box center [340, 307] width 98 height 23
drag, startPoint x: 378, startPoint y: 262, endPoint x: 373, endPoint y: 276, distance: 14.6
click at [378, 262] on button "nested" at bounding box center [385, 260] width 43 height 23
type input "nested"
click at [386, 301] on button "button" at bounding box center [378, 307] width 18 height 18
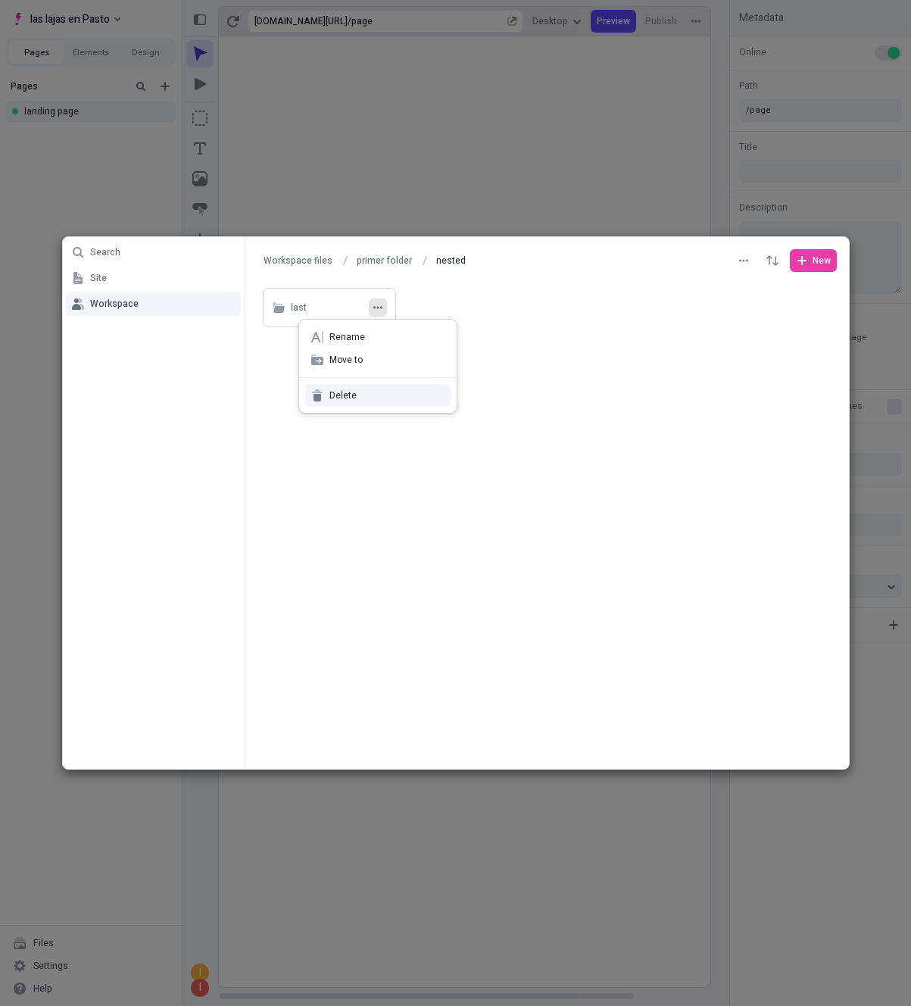
click at [374, 392] on span "Delete" at bounding box center [386, 395] width 115 height 12
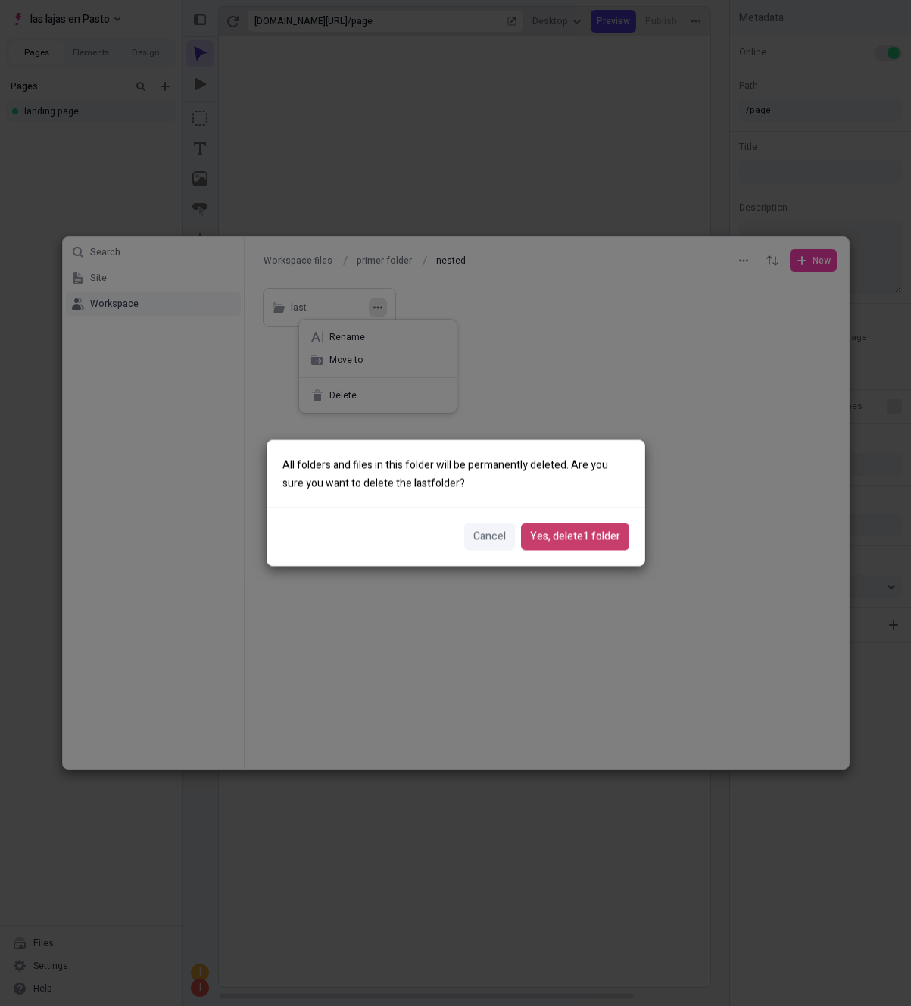
click at [540, 533] on span "Yes, delete 1 folder" at bounding box center [575, 537] width 90 height 17
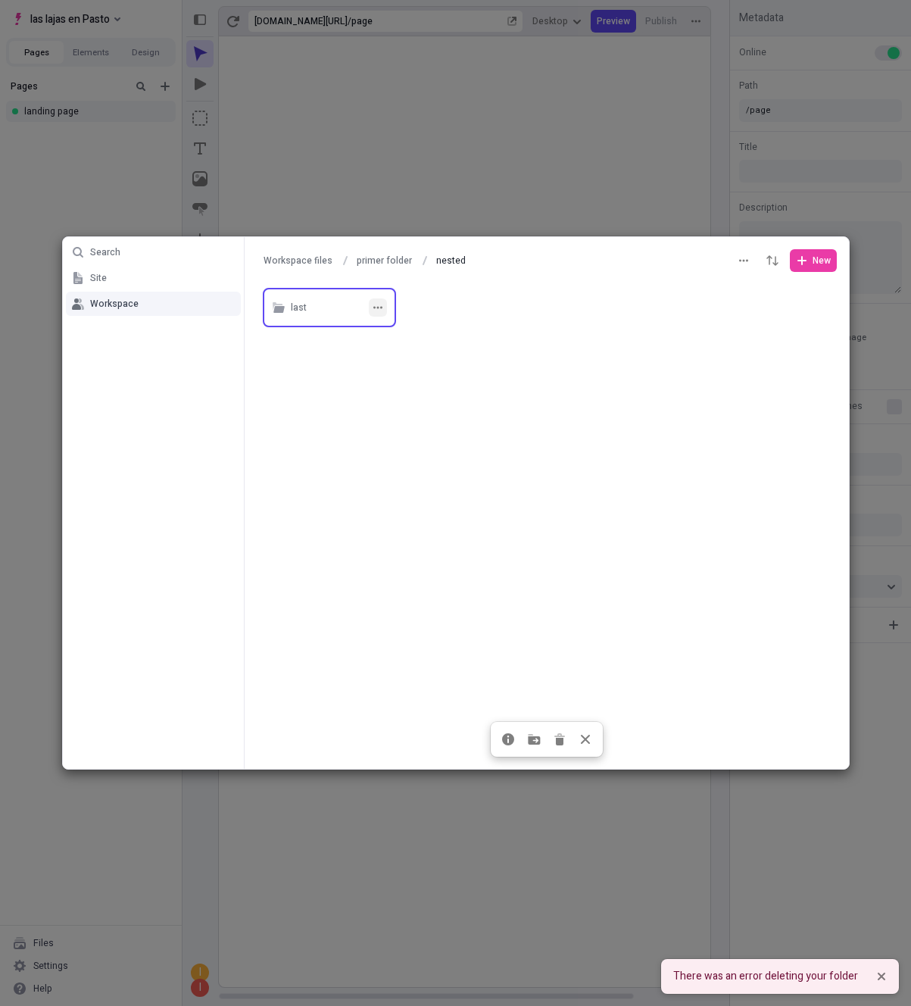
click at [379, 311] on icon "button" at bounding box center [377, 307] width 9 height 9
click at [375, 331] on span "Rename" at bounding box center [386, 337] width 115 height 12
type input "asada"
click at [420, 470] on div "Search Site Workspace Workspace files primer folder nested nested New asada Sel…" at bounding box center [455, 503] width 911 height 1006
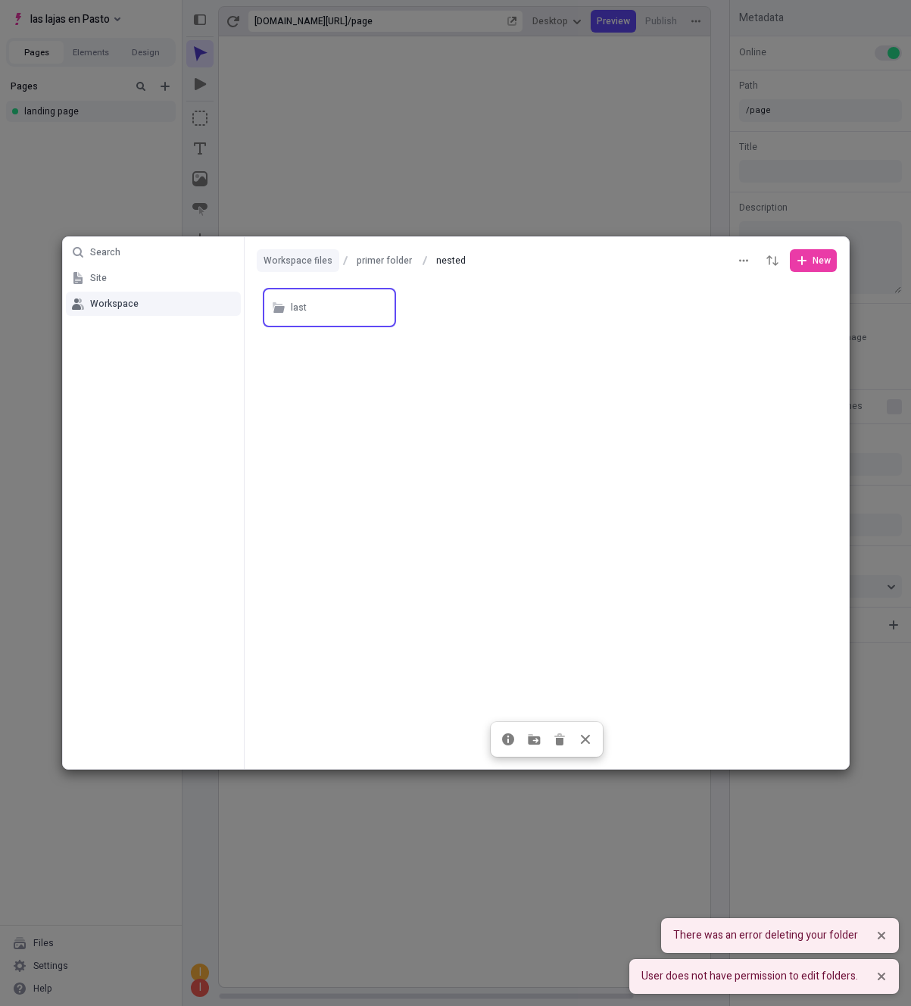
click at [301, 259] on button "Workspace files" at bounding box center [298, 260] width 83 height 23
type input "Workspace files"
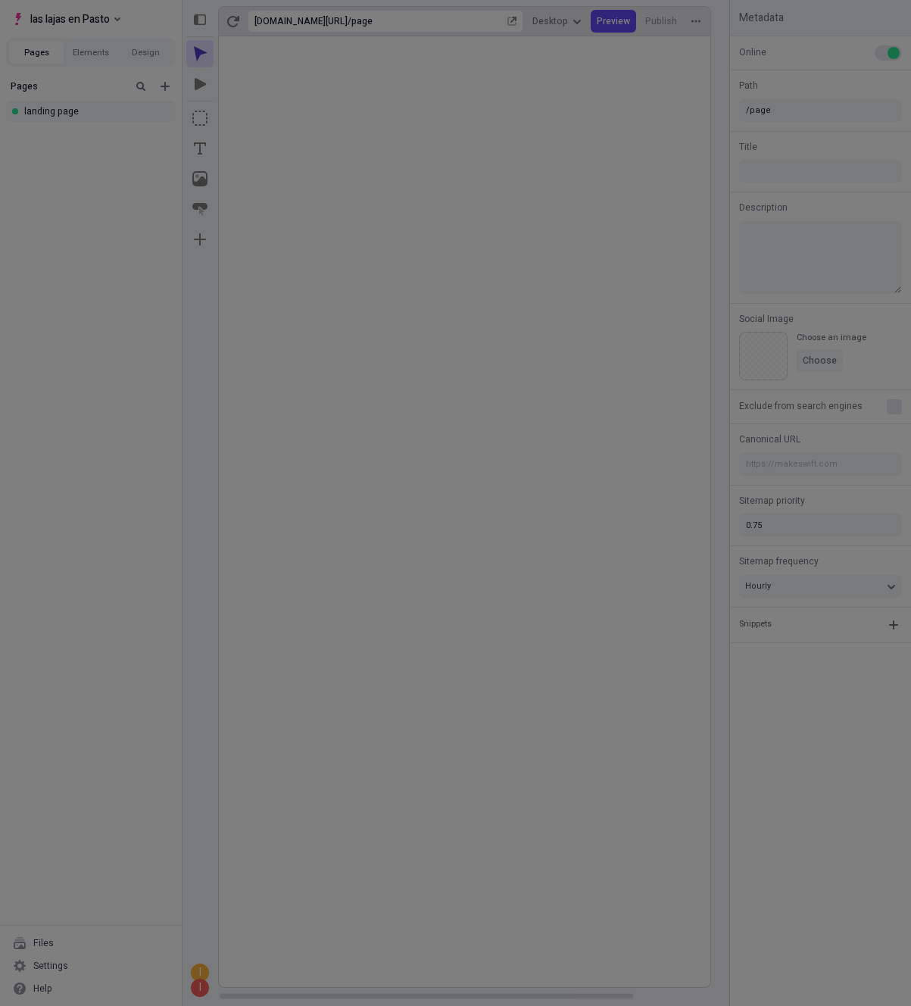
click at [113, 22] on div "Search Site Workspace Workspace files Workspace files New primer folder" at bounding box center [455, 503] width 911 height 1006
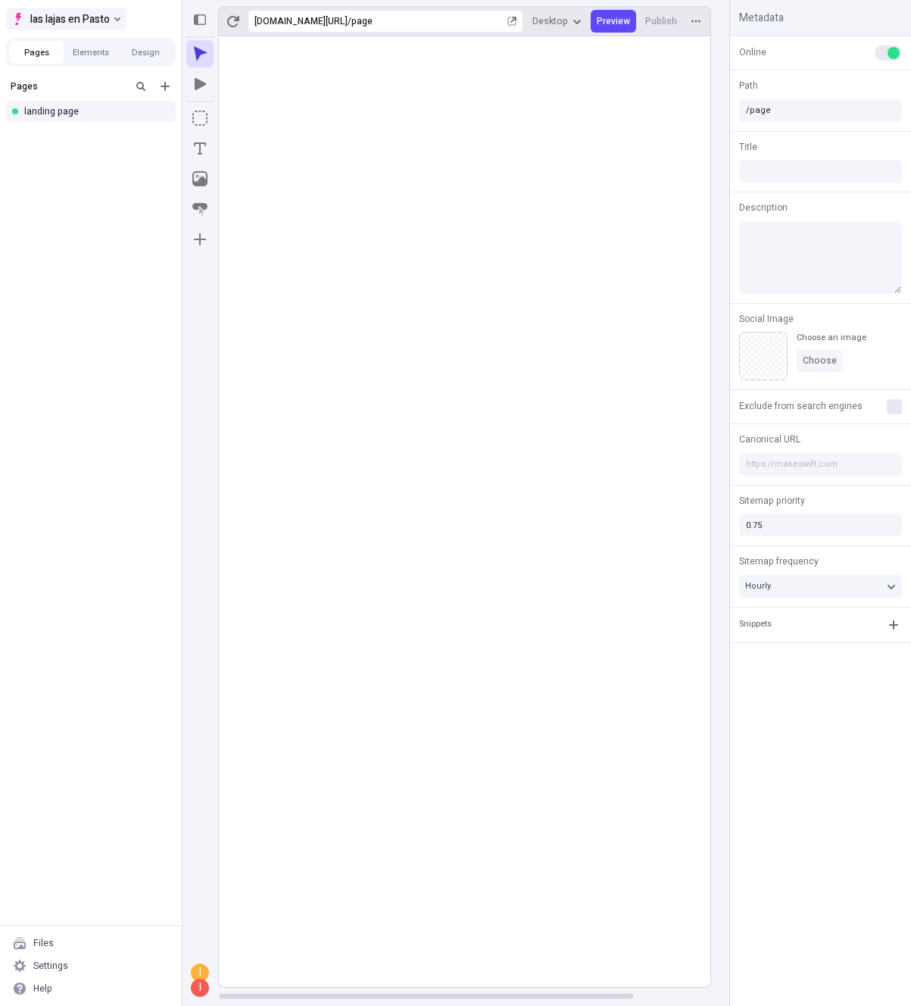
click at [118, 20] on icon "Select site" at bounding box center [117, 19] width 6 height 6
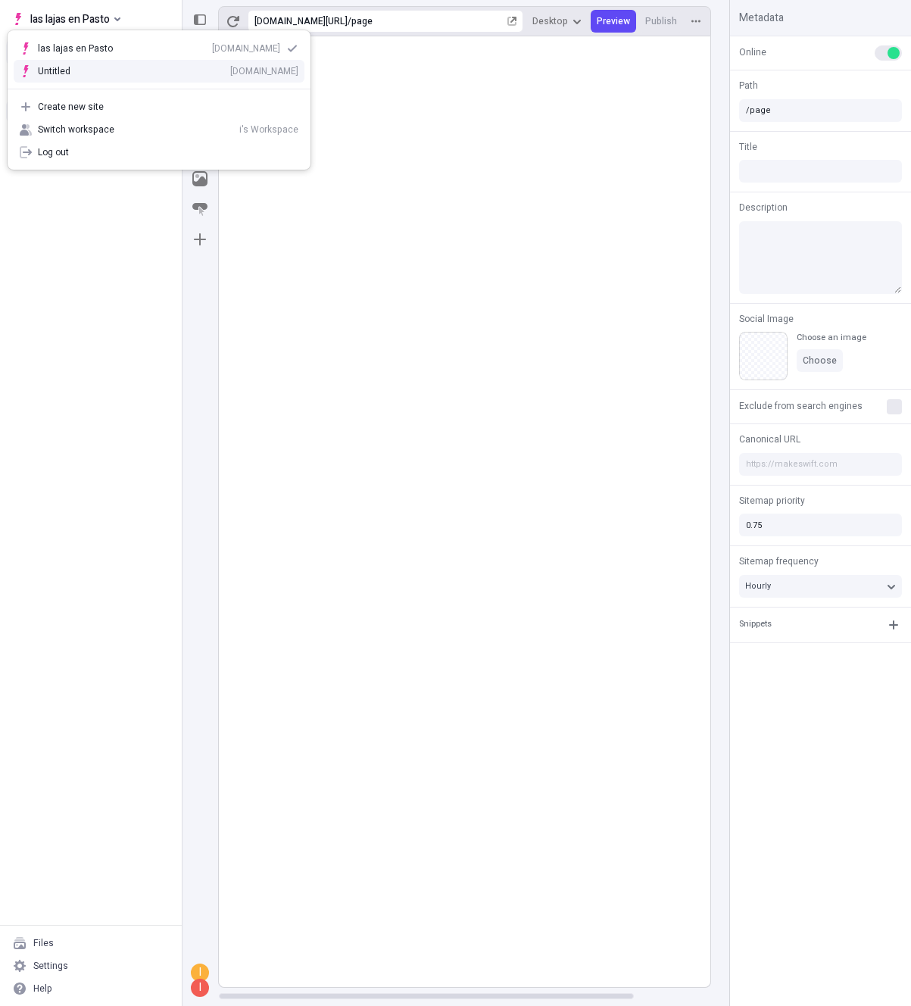
click at [98, 67] on div "Untitled [DOMAIN_NAME]" at bounding box center [168, 71] width 261 height 12
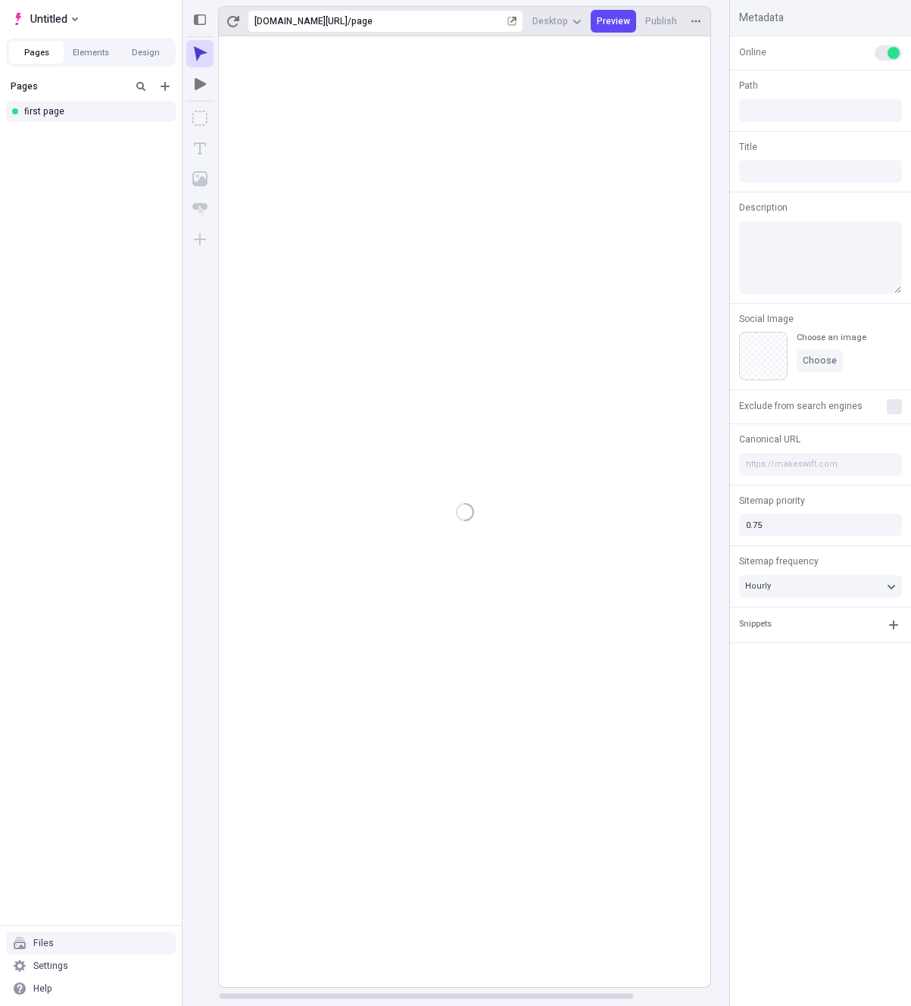
type input "/page"
click at [52, 948] on div "Files" at bounding box center [43, 943] width 20 height 12
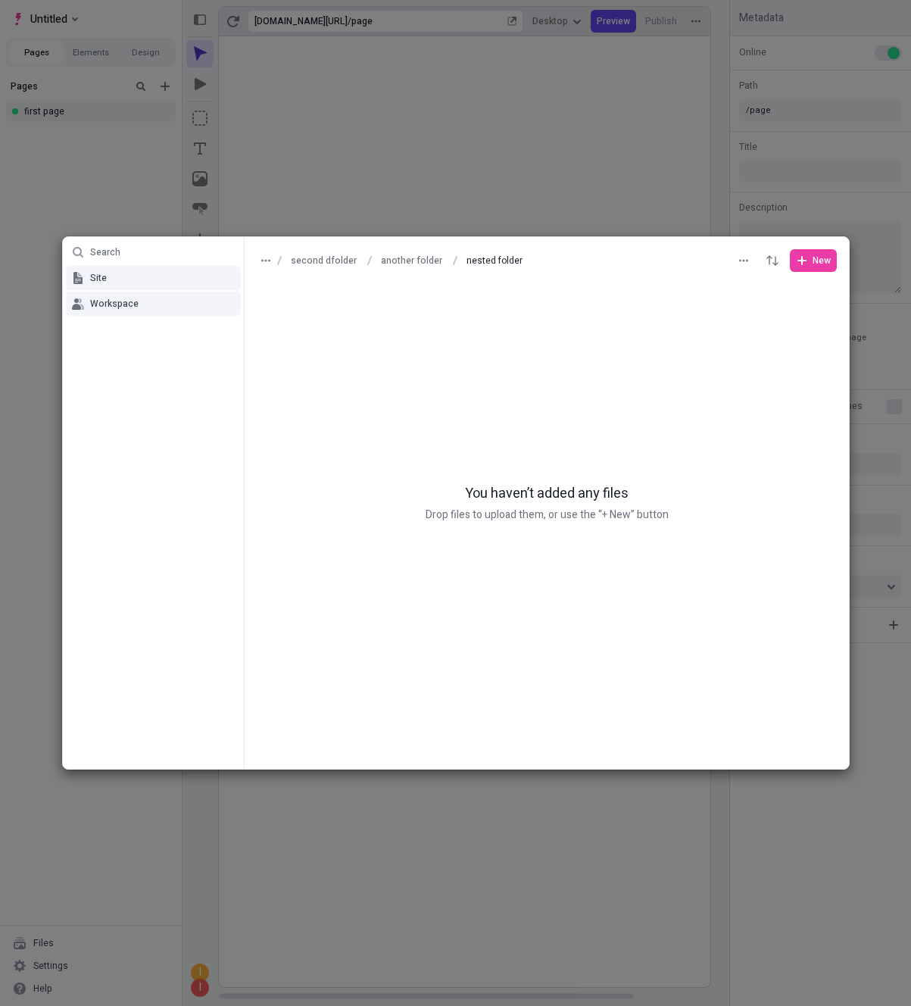
click at [109, 311] on button "Workspace" at bounding box center [153, 304] width 175 height 24
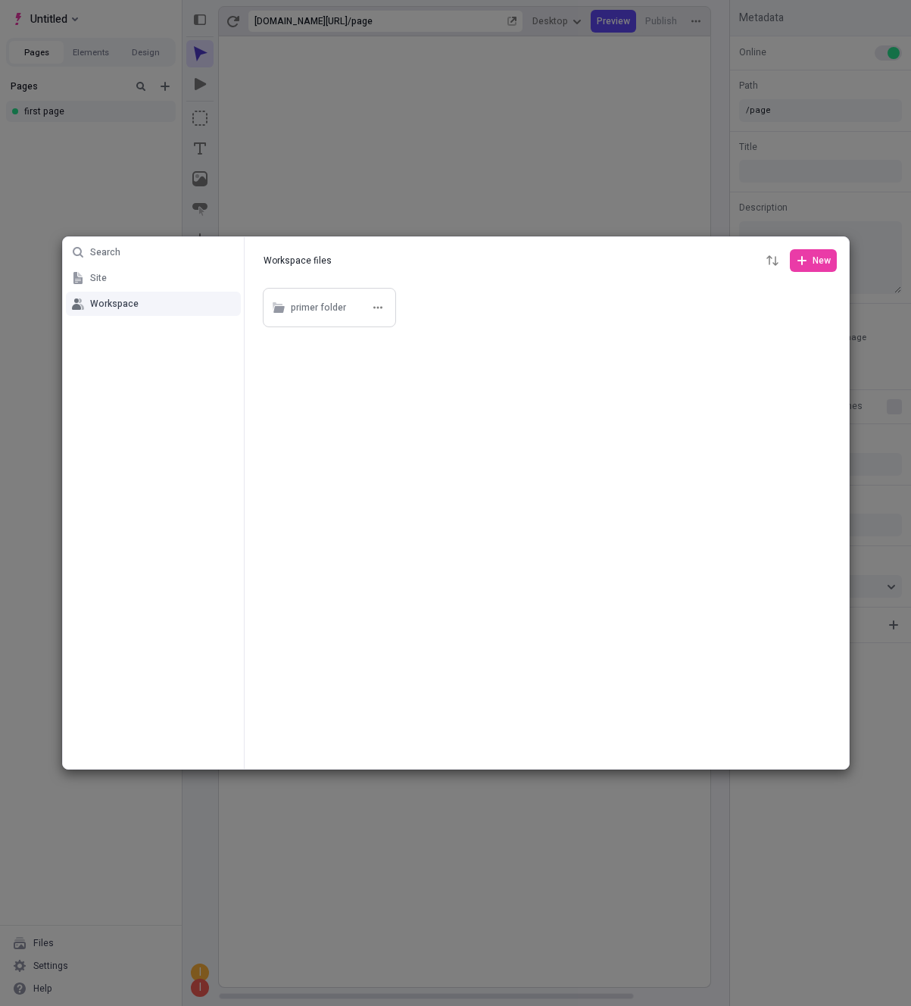
click at [336, 313] on div "primer folder" at bounding box center [318, 308] width 55 height 23
click at [336, 313] on div "nested" at bounding box center [340, 307] width 98 height 23
click at [345, 311] on div "nested" at bounding box center [340, 307] width 98 height 23
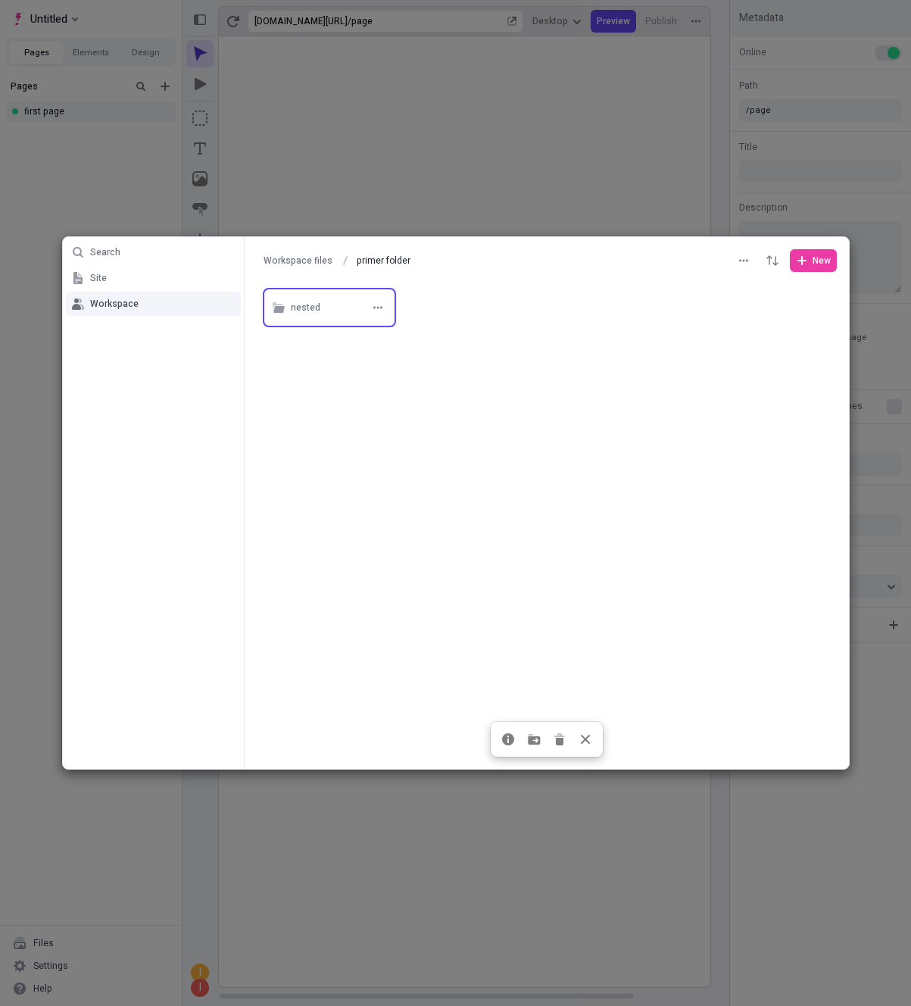
click at [345, 311] on div "nested" at bounding box center [340, 307] width 98 height 23
type input "nested"
click at [385, 307] on button "button" at bounding box center [378, 307] width 18 height 18
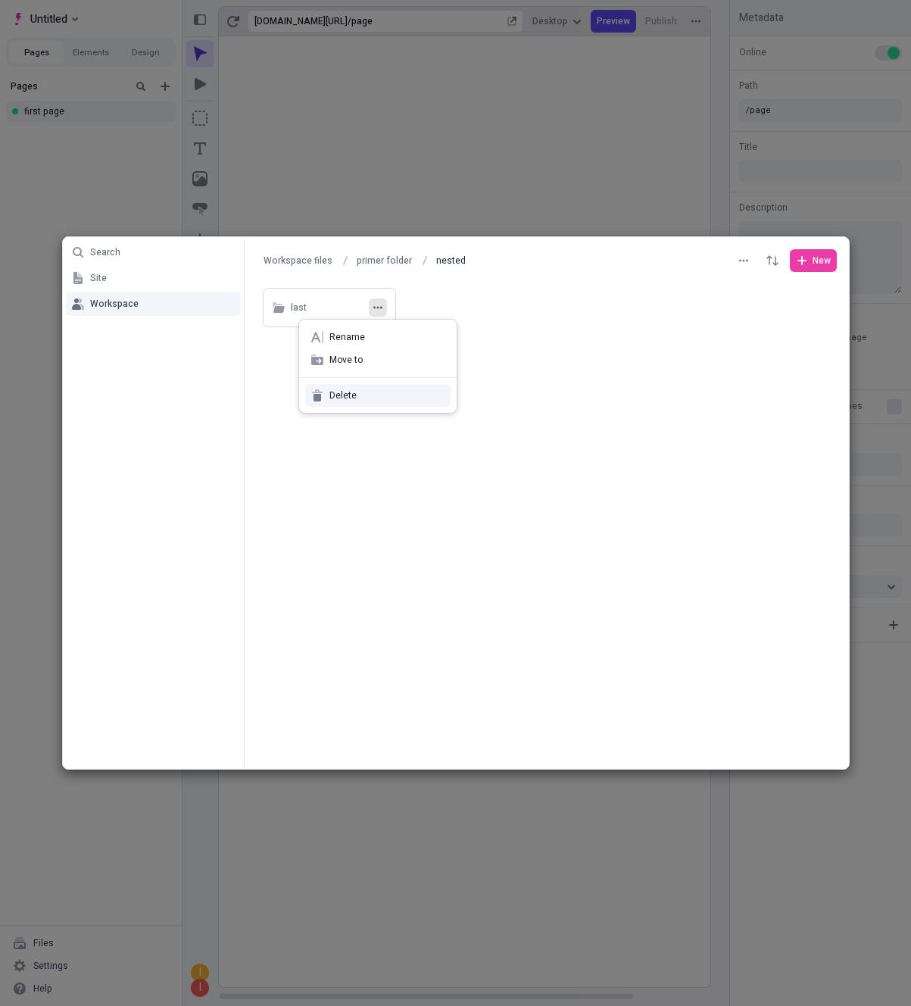
click at [368, 398] on span "Delete" at bounding box center [386, 395] width 115 height 12
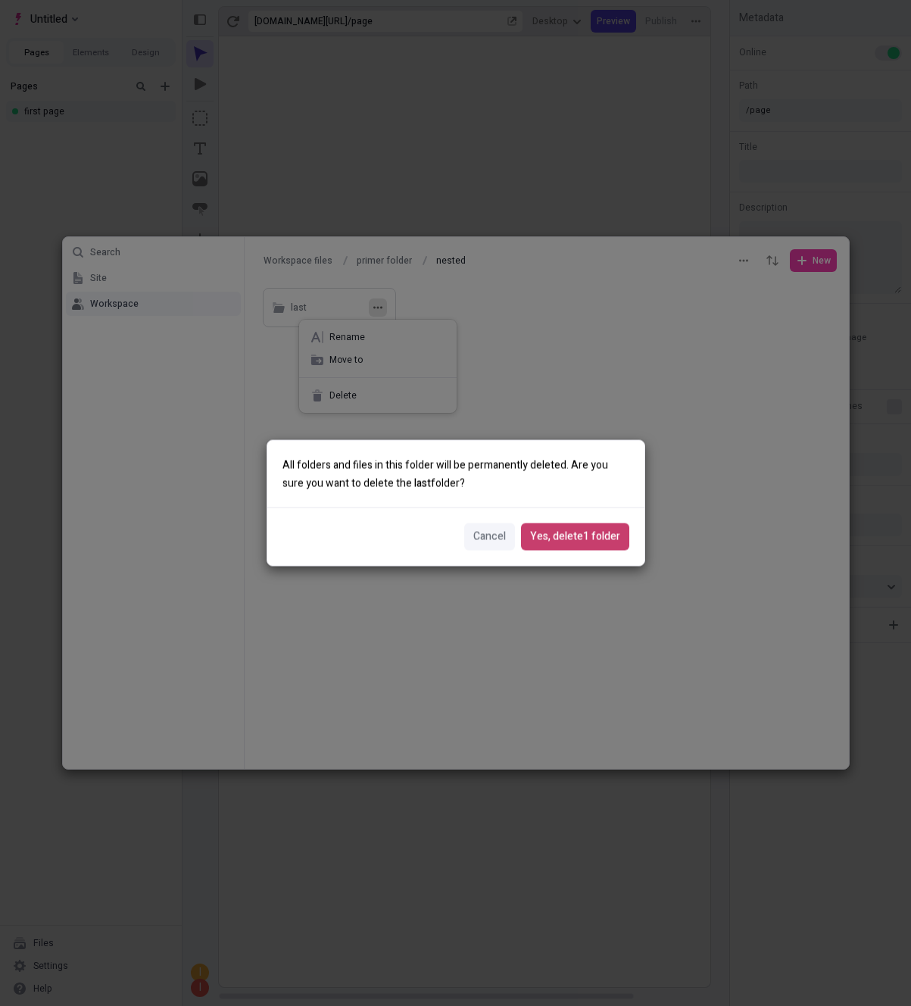
click at [597, 523] on button "Yes, delete 1 folder" at bounding box center [575, 536] width 108 height 27
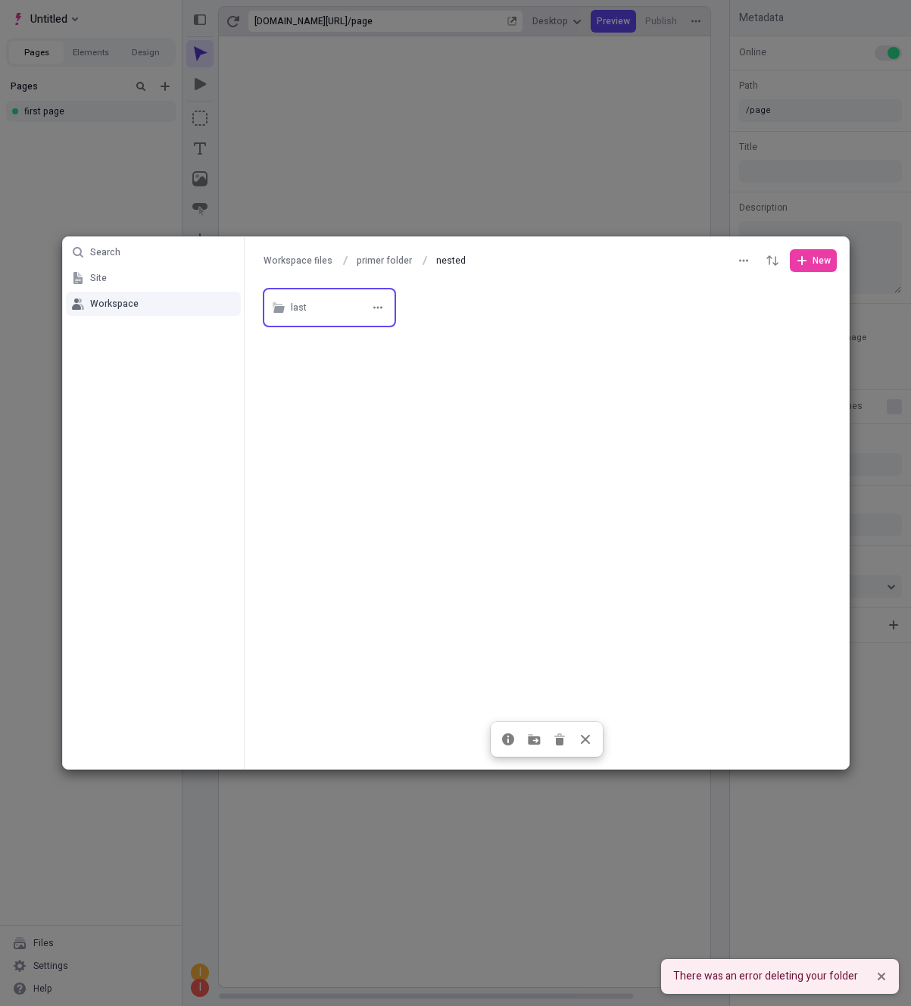
click at [360, 305] on div "last" at bounding box center [340, 307] width 98 height 23
click at [379, 311] on icon "button" at bounding box center [377, 307] width 9 height 9
click at [372, 341] on span "Rename" at bounding box center [386, 337] width 115 height 12
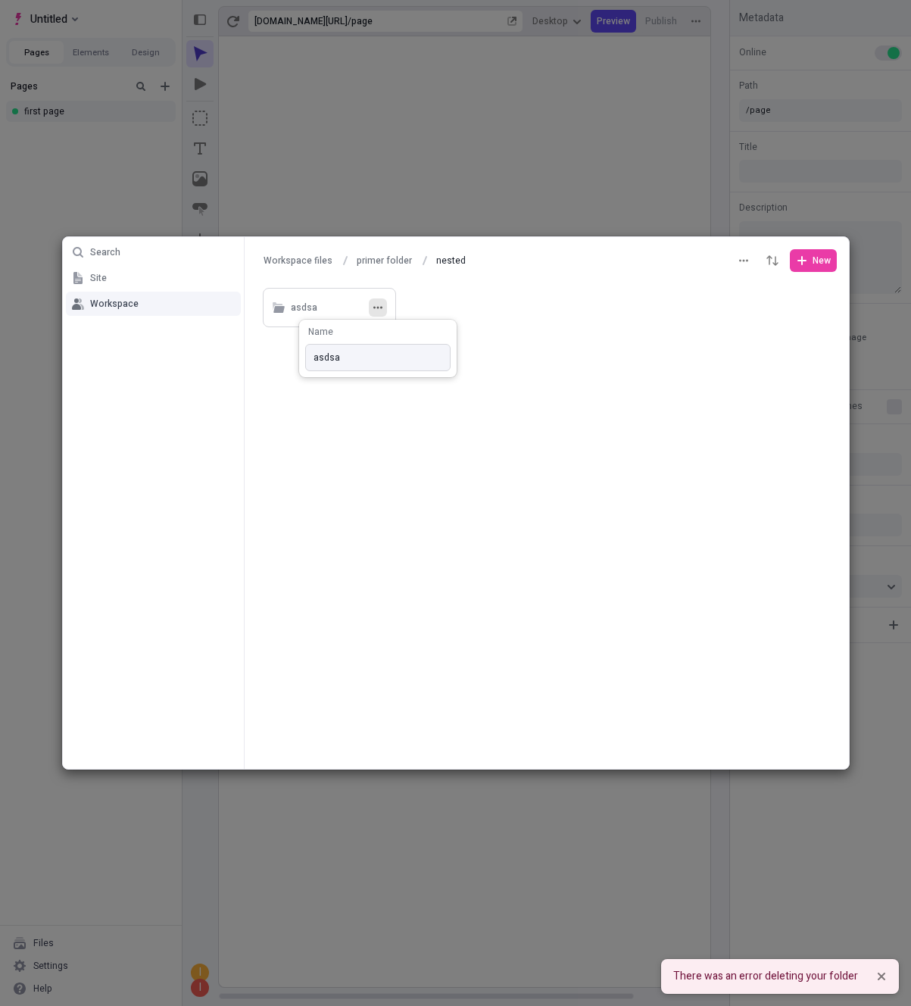
click at [366, 370] on input "asdsa" at bounding box center [377, 357] width 145 height 27
type input "asdsa"
click at [370, 391] on div "Search Site Workspace Workspace files primer folder nested nested New asdsa" at bounding box center [455, 503] width 911 height 1006
